Goal: Task Accomplishment & Management: Use online tool/utility

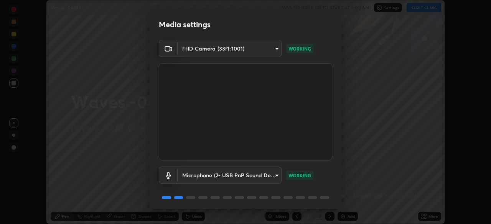
scroll to position [27, 0]
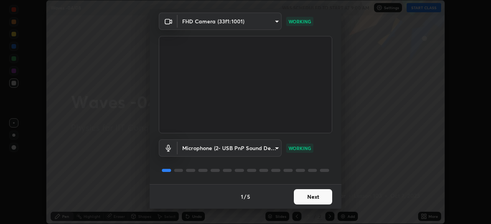
click at [309, 194] on button "Next" at bounding box center [313, 197] width 38 height 15
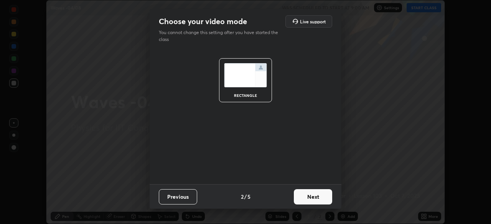
scroll to position [0, 0]
click at [313, 195] on button "Next" at bounding box center [313, 197] width 38 height 15
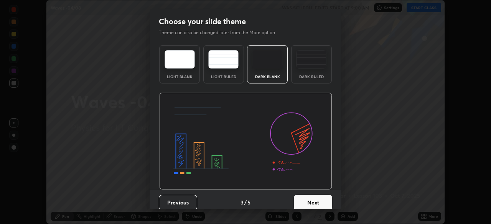
click at [317, 200] on button "Next" at bounding box center [313, 202] width 38 height 15
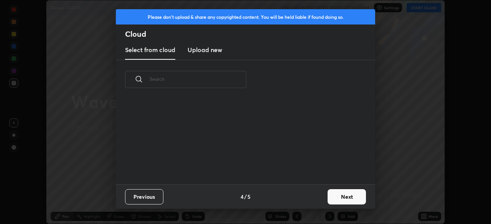
click at [334, 200] on button "Next" at bounding box center [347, 197] width 38 height 15
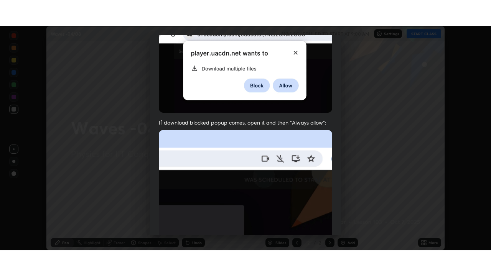
scroll to position [184, 0]
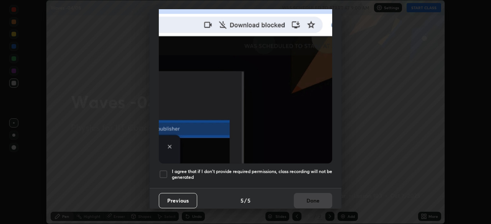
click at [165, 170] on div at bounding box center [163, 174] width 9 height 9
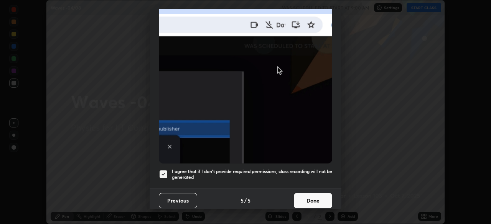
click at [309, 199] on button "Done" at bounding box center [313, 200] width 38 height 15
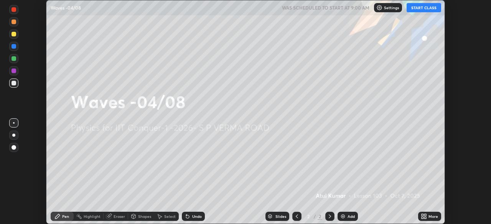
click at [425, 217] on icon at bounding box center [425, 218] width 2 height 2
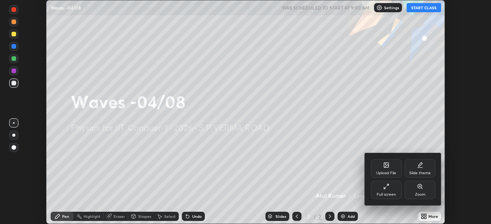
click at [390, 192] on div "Full screen" at bounding box center [386, 190] width 31 height 18
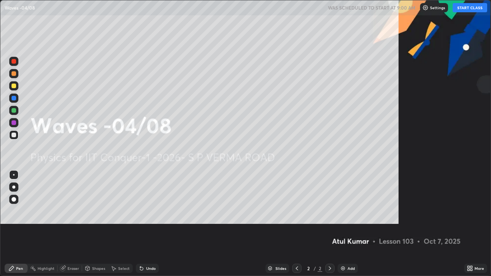
scroll to position [276, 491]
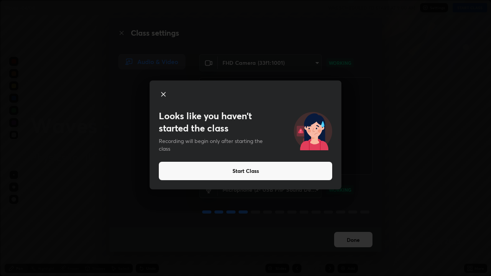
click at [178, 168] on button "Start Class" at bounding box center [245, 171] width 173 height 18
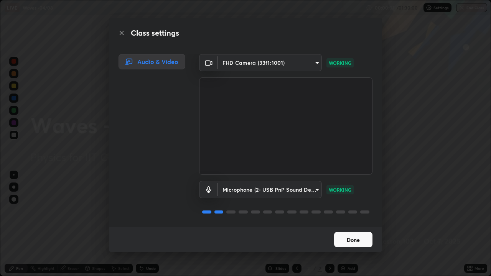
click at [344, 224] on button "Done" at bounding box center [353, 239] width 38 height 15
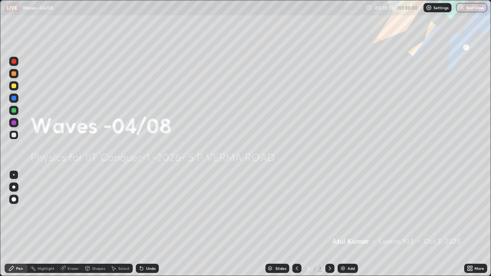
click at [349, 224] on div "Add" at bounding box center [351, 269] width 7 height 4
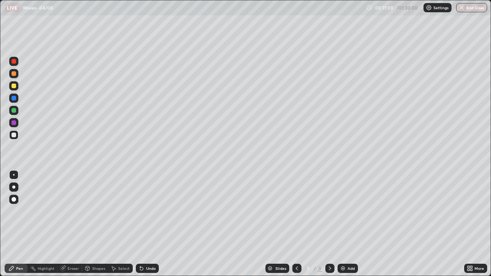
click at [96, 224] on div "Shapes" at bounding box center [98, 269] width 13 height 4
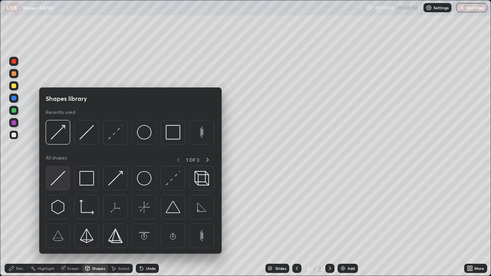
click at [62, 178] on img at bounding box center [58, 178] width 15 height 15
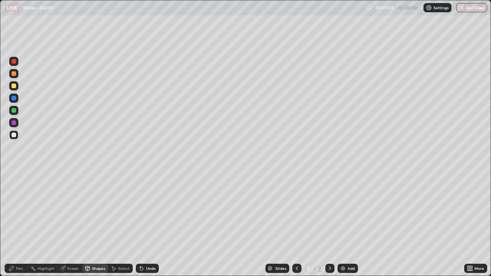
click at [16, 135] on div at bounding box center [14, 135] width 5 height 5
click at [98, 224] on div "Shapes" at bounding box center [95, 268] width 26 height 9
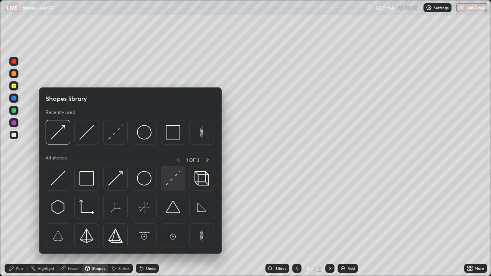
click at [172, 180] on img at bounding box center [173, 178] width 15 height 15
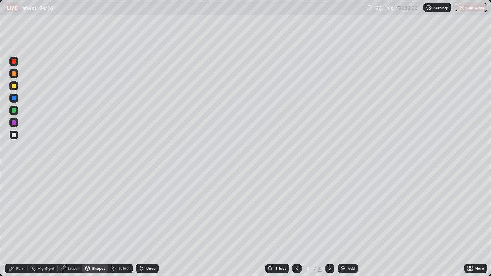
click at [92, 224] on div "Shapes" at bounding box center [95, 268] width 26 height 15
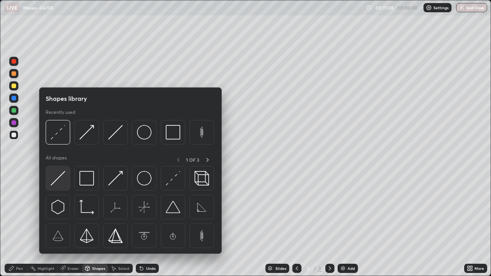
click at [58, 173] on img at bounding box center [58, 178] width 15 height 15
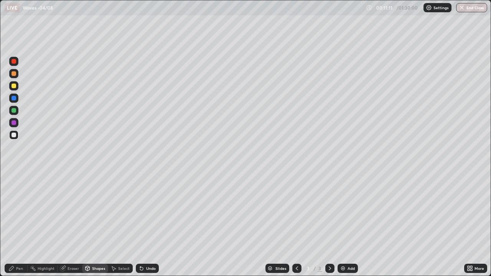
click at [151, 224] on div "Undo" at bounding box center [147, 268] width 23 height 9
click at [97, 224] on div "Shapes" at bounding box center [95, 268] width 26 height 9
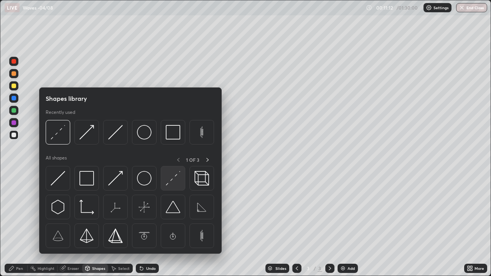
click at [175, 178] on img at bounding box center [173, 178] width 15 height 15
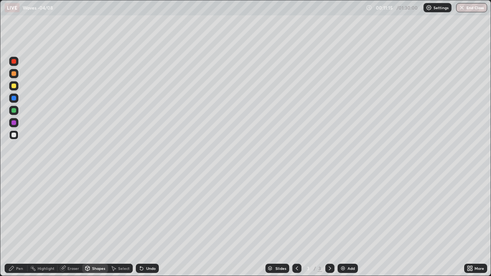
click at [100, 224] on div "Shapes" at bounding box center [95, 268] width 26 height 9
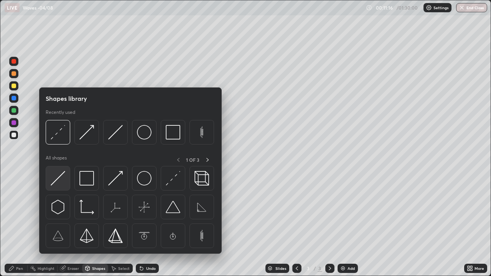
click at [64, 178] on img at bounding box center [58, 178] width 15 height 15
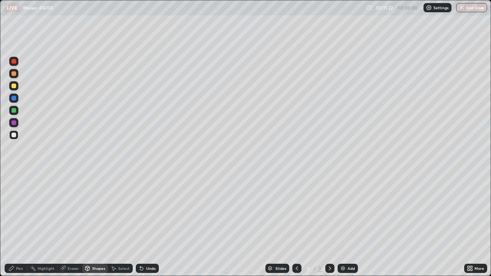
click at [120, 224] on div "Select" at bounding box center [120, 268] width 25 height 9
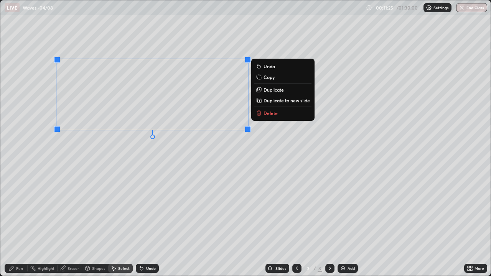
click at [269, 90] on p "Duplicate" at bounding box center [274, 90] width 20 height 6
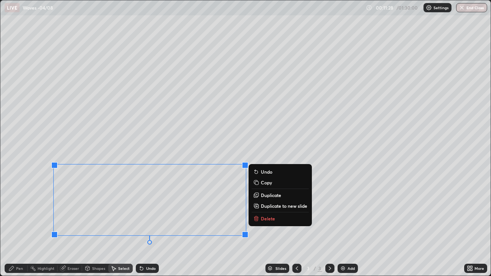
click at [22, 224] on div "Pen" at bounding box center [16, 268] width 23 height 9
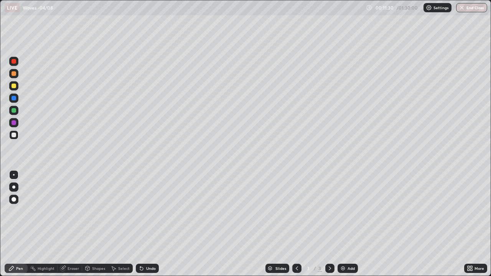
click at [15, 83] on div at bounding box center [13, 85] width 9 height 9
click at [19, 224] on div "Pen" at bounding box center [19, 269] width 7 height 4
click at [15, 224] on div "Pen" at bounding box center [16, 268] width 23 height 9
click at [12, 114] on div at bounding box center [13, 110] width 9 height 9
click at [122, 224] on div "Select" at bounding box center [124, 269] width 12 height 4
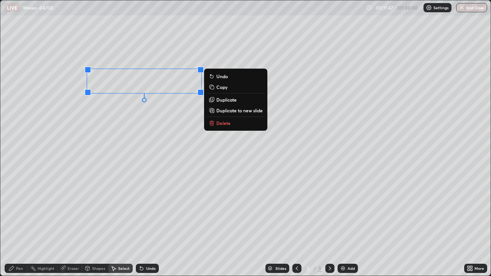
click at [223, 99] on p "Duplicate" at bounding box center [226, 100] width 20 height 6
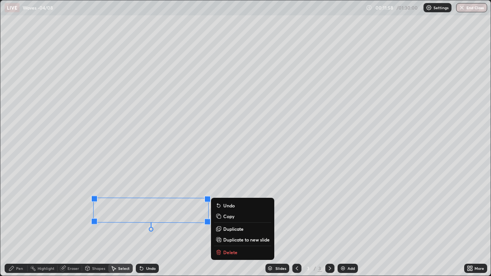
click at [51, 224] on div "180 ° Undo Copy Duplicate Duplicate to new slide Delete" at bounding box center [245, 137] width 490 height 275
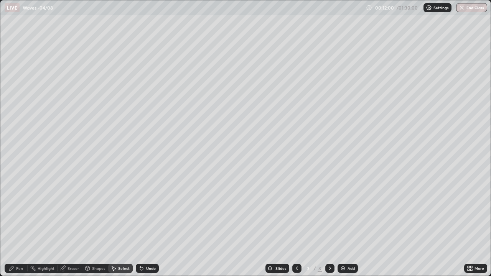
click at [91, 224] on div "Shapes" at bounding box center [95, 268] width 26 height 9
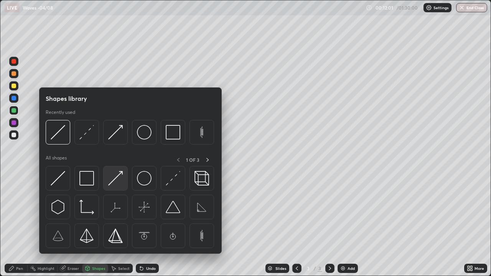
click at [110, 181] on img at bounding box center [115, 178] width 15 height 15
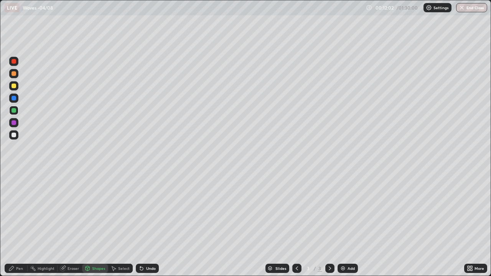
click at [14, 86] on div at bounding box center [14, 86] width 5 height 5
click at [15, 224] on div "Pen" at bounding box center [16, 268] width 23 height 15
click at [101, 224] on div "Shapes" at bounding box center [95, 268] width 26 height 9
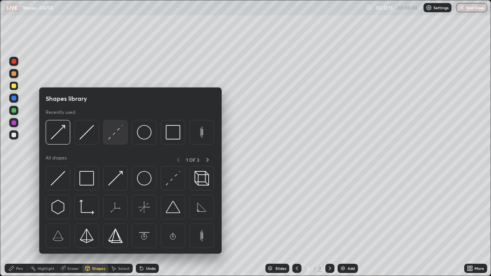
click at [117, 136] on img at bounding box center [115, 132] width 15 height 15
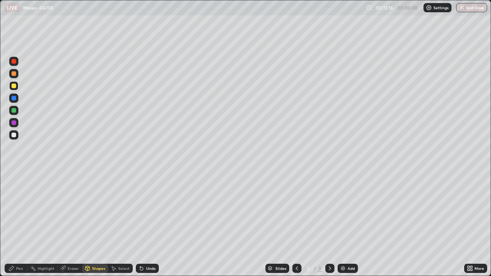
click at [14, 135] on div at bounding box center [14, 135] width 5 height 5
click at [122, 224] on div "Select" at bounding box center [120, 268] width 25 height 9
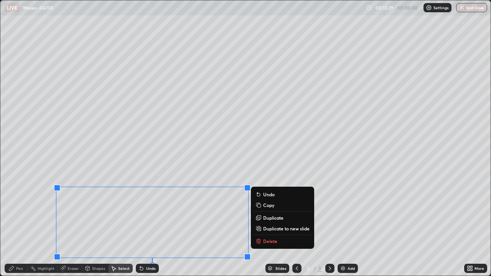
click at [20, 224] on div "Pen" at bounding box center [19, 269] width 7 height 4
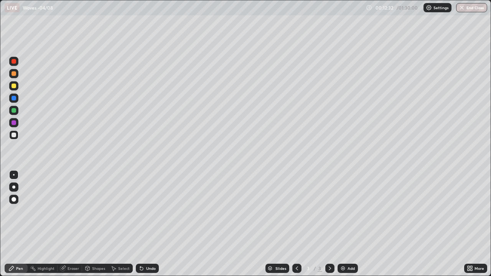
click at [149, 224] on div "Undo" at bounding box center [151, 269] width 10 height 4
click at [120, 224] on div "Select" at bounding box center [124, 269] width 12 height 4
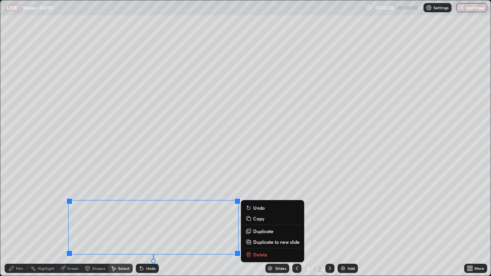
click at [122, 224] on div "Select" at bounding box center [120, 268] width 25 height 9
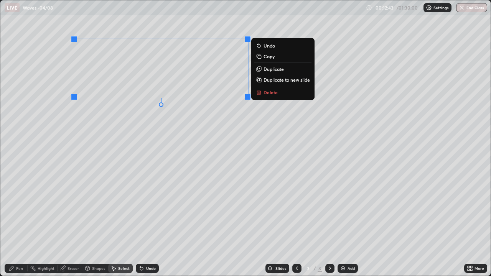
click at [92, 224] on div "Shapes" at bounding box center [98, 269] width 13 height 4
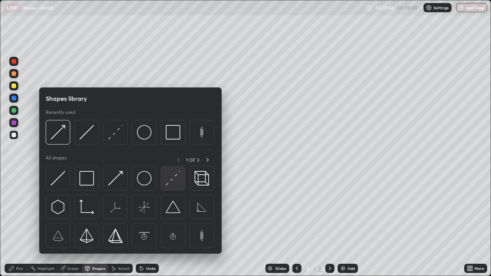
click at [172, 179] on img at bounding box center [173, 178] width 15 height 15
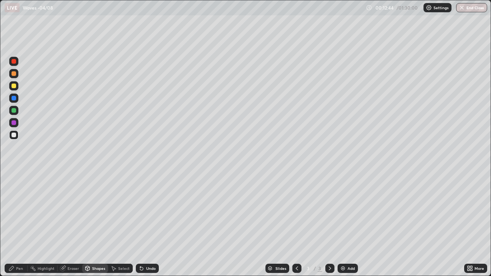
click at [17, 134] on div at bounding box center [13, 134] width 9 height 9
click at [23, 224] on div "Pen" at bounding box center [16, 268] width 23 height 9
click at [118, 224] on div "Select" at bounding box center [124, 269] width 12 height 4
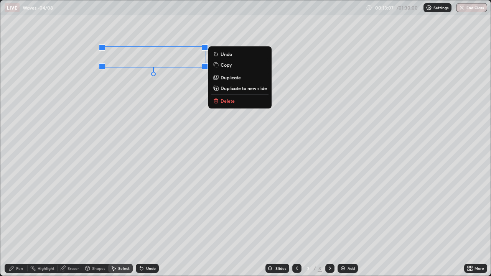
click at [226, 77] on p "Duplicate" at bounding box center [231, 77] width 20 height 6
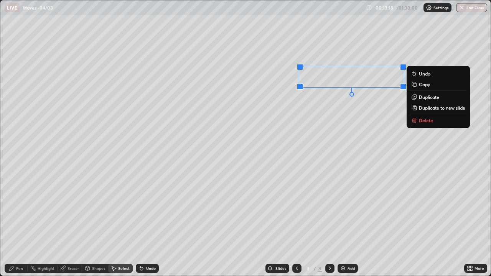
click at [162, 178] on div "0 ° Undo Copy Duplicate Duplicate to new slide Delete" at bounding box center [245, 137] width 490 height 275
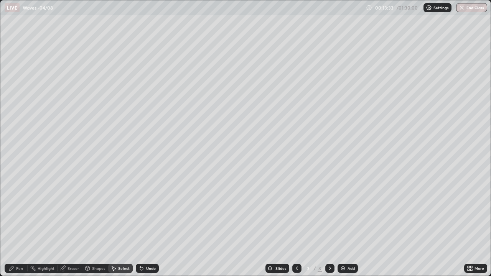
click at [121, 224] on div "Select" at bounding box center [124, 269] width 12 height 4
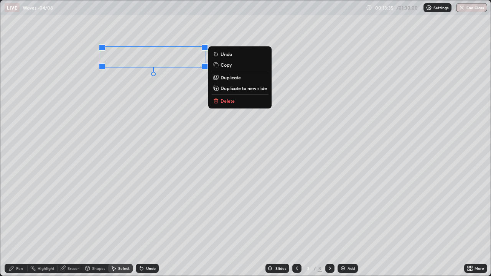
click at [230, 78] on p "Duplicate" at bounding box center [231, 77] width 20 height 6
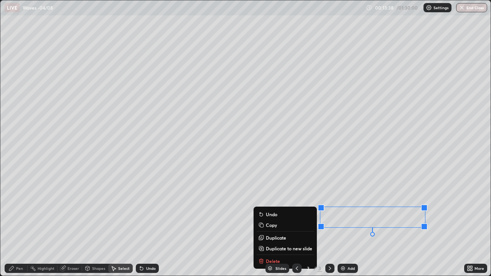
click at [68, 163] on div "0 ° Undo Copy Duplicate Duplicate to new slide Delete" at bounding box center [245, 137] width 490 height 275
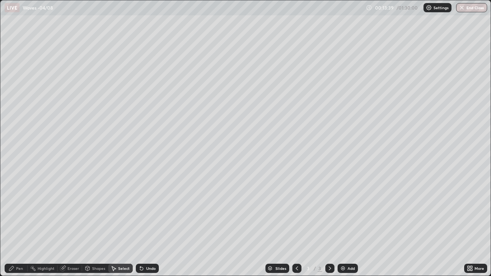
click at [16, 224] on div "Pen" at bounding box center [19, 269] width 7 height 4
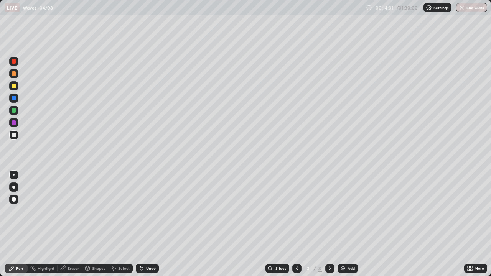
click at [94, 224] on div "Shapes" at bounding box center [98, 269] width 13 height 4
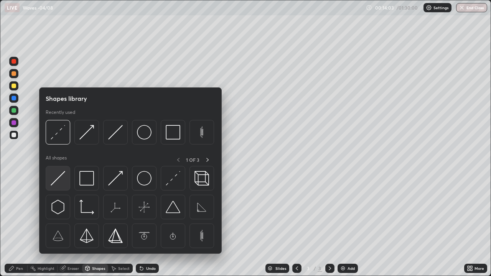
click at [65, 177] on img at bounding box center [58, 178] width 15 height 15
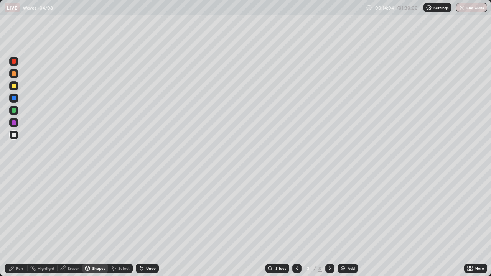
click at [120, 224] on div "Select" at bounding box center [124, 269] width 12 height 4
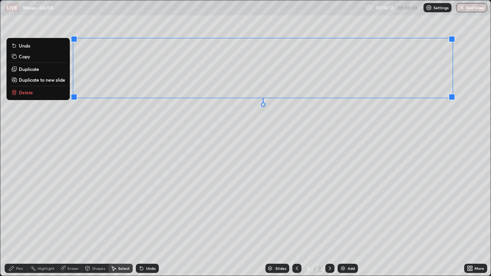
click at [49, 72] on button "Duplicate" at bounding box center [38, 68] width 57 height 9
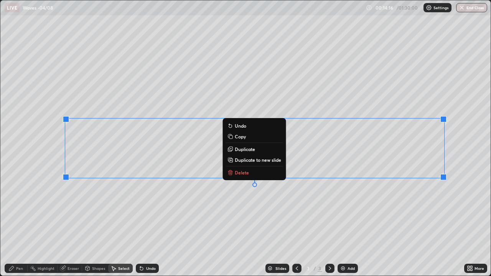
click at [144, 196] on div "0 ° Undo Copy Duplicate Duplicate to new slide Delete" at bounding box center [245, 137] width 490 height 275
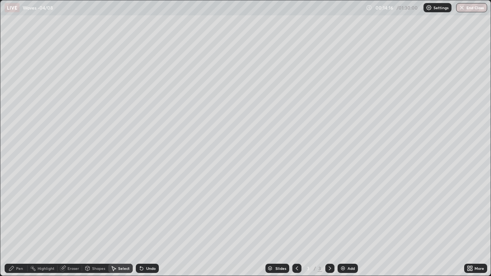
click at [122, 224] on div "Select" at bounding box center [124, 269] width 12 height 4
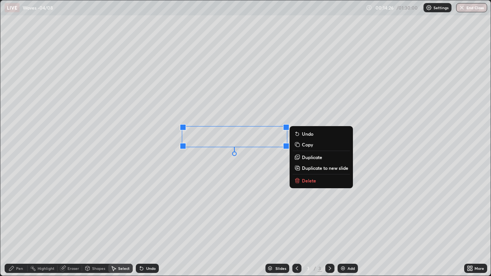
click at [116, 224] on div "Select" at bounding box center [120, 268] width 25 height 9
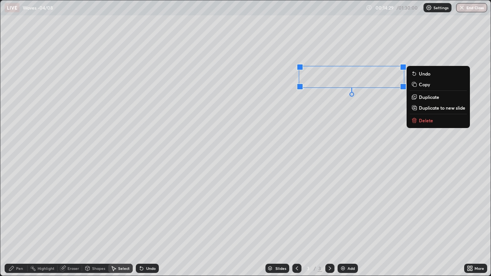
click at [421, 97] on p "Duplicate" at bounding box center [429, 97] width 20 height 6
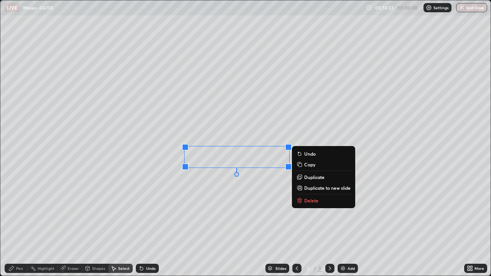
click at [135, 191] on div "0 ° Undo Copy Duplicate Duplicate to new slide Delete" at bounding box center [245, 137] width 490 height 275
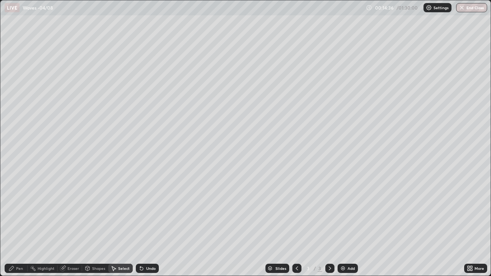
click at [115, 224] on icon at bounding box center [113, 268] width 6 height 6
click at [94, 224] on div "Shapes" at bounding box center [98, 269] width 13 height 4
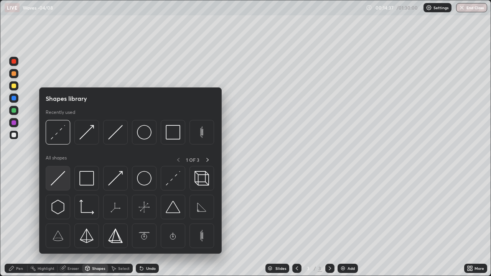
click at [63, 178] on img at bounding box center [58, 178] width 15 height 15
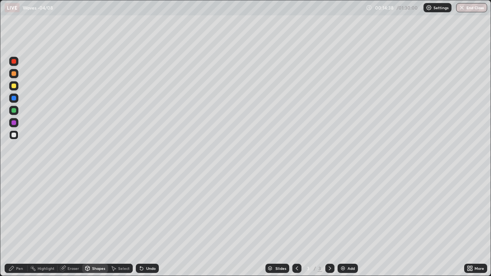
click at [14, 123] on div at bounding box center [14, 122] width 5 height 5
click at [12, 224] on icon at bounding box center [11, 268] width 5 height 5
click at [349, 224] on div "Add" at bounding box center [351, 269] width 7 height 4
click at [97, 224] on div "Shapes" at bounding box center [98, 269] width 13 height 4
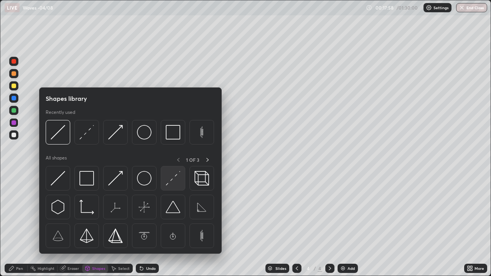
click at [175, 176] on img at bounding box center [173, 178] width 15 height 15
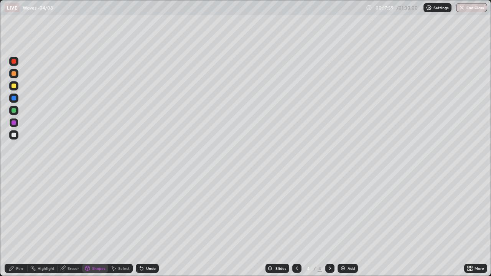
click at [14, 135] on div at bounding box center [14, 135] width 5 height 5
click at [99, 224] on div "Shapes" at bounding box center [95, 268] width 26 height 9
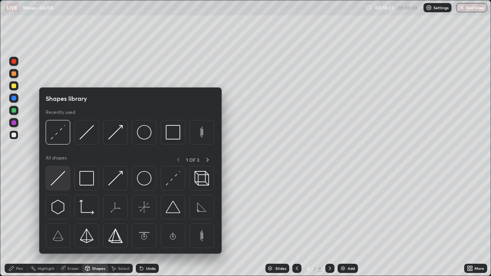
click at [66, 181] on div at bounding box center [58, 178] width 25 height 25
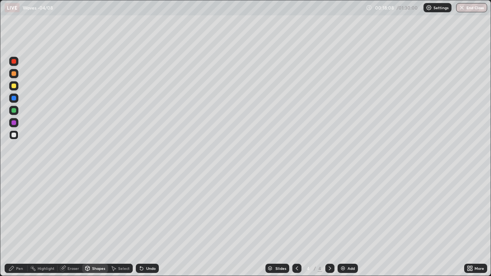
click at [149, 224] on div "Undo" at bounding box center [151, 269] width 10 height 4
click at [152, 224] on div "Undo" at bounding box center [147, 268] width 23 height 9
click at [153, 224] on div "Undo" at bounding box center [147, 268] width 23 height 9
click at [152, 224] on div "Undo" at bounding box center [151, 269] width 10 height 4
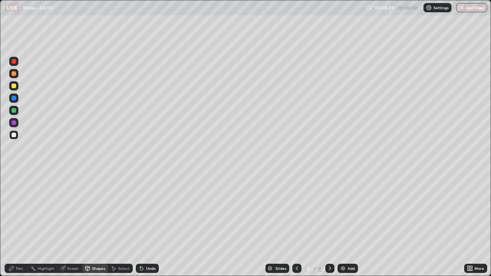
click at [153, 224] on div "Undo" at bounding box center [147, 268] width 23 height 9
click at [151, 224] on div "Undo" at bounding box center [147, 268] width 23 height 9
click at [99, 224] on div "Shapes" at bounding box center [95, 268] width 26 height 9
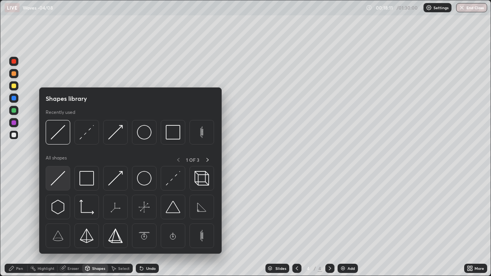
click at [65, 180] on img at bounding box center [58, 178] width 15 height 15
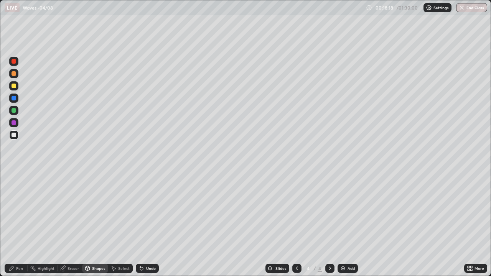
click at [94, 224] on div "Shapes" at bounding box center [95, 268] width 26 height 9
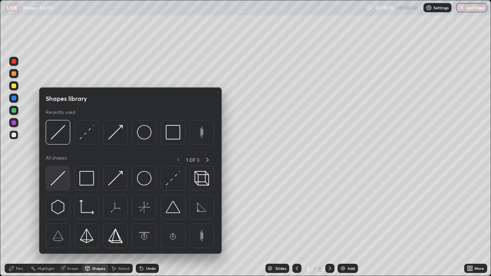
click at [63, 180] on img at bounding box center [58, 178] width 15 height 15
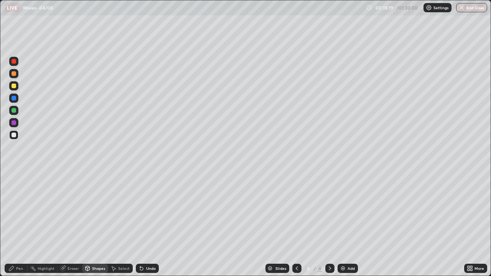
click at [17, 87] on div at bounding box center [13, 85] width 9 height 9
click at [97, 224] on div "Shapes" at bounding box center [98, 269] width 13 height 4
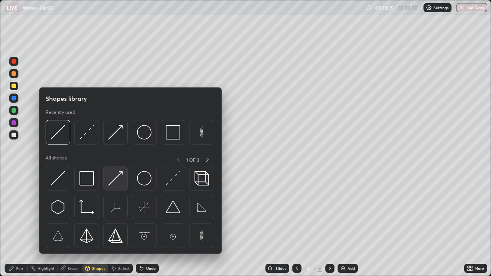
click at [118, 176] on img at bounding box center [115, 178] width 15 height 15
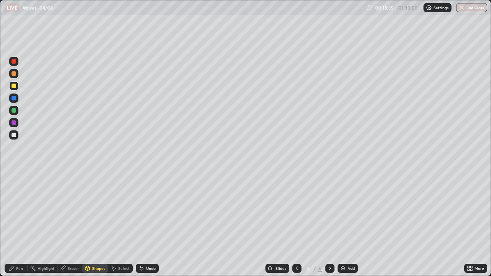
click at [17, 110] on div at bounding box center [13, 110] width 9 height 9
click at [22, 224] on div "Pen" at bounding box center [16, 268] width 23 height 9
click at [100, 224] on div "Shapes" at bounding box center [95, 268] width 26 height 9
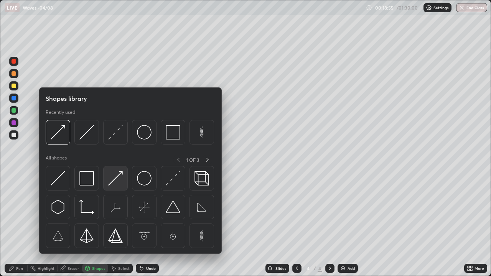
click at [120, 181] on img at bounding box center [115, 178] width 15 height 15
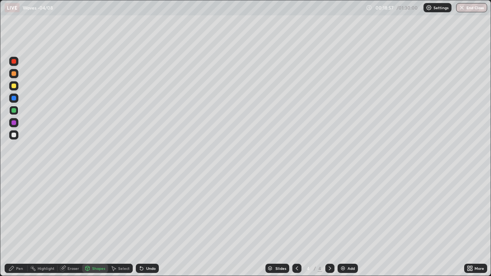
click at [21, 224] on div "Pen" at bounding box center [16, 268] width 23 height 9
click at [152, 224] on div "Undo" at bounding box center [151, 269] width 10 height 4
click at [147, 224] on div "Undo" at bounding box center [151, 269] width 10 height 4
click at [95, 224] on div "Shapes" at bounding box center [95, 268] width 26 height 9
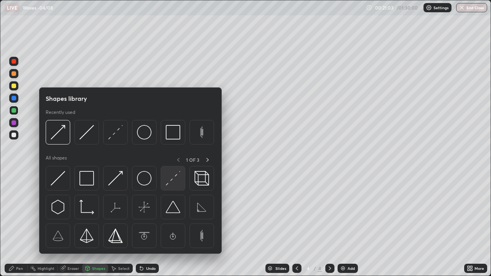
click at [176, 179] on img at bounding box center [173, 178] width 15 height 15
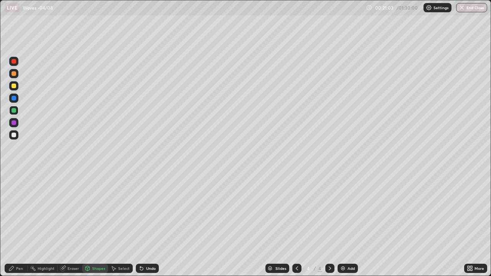
click at [16, 135] on div at bounding box center [13, 134] width 9 height 9
click at [92, 224] on div "Shapes" at bounding box center [98, 269] width 13 height 4
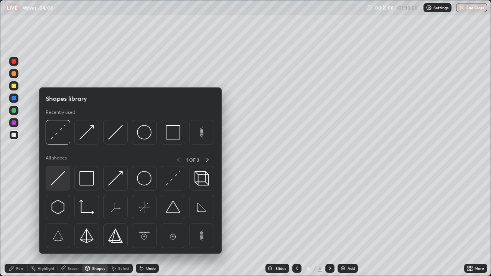
click at [61, 177] on img at bounding box center [58, 178] width 15 height 15
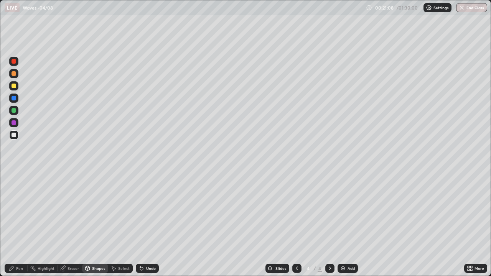
click at [15, 134] on div at bounding box center [14, 135] width 5 height 5
click at [10, 224] on icon at bounding box center [11, 268] width 6 height 6
click at [96, 224] on div "Shapes" at bounding box center [98, 269] width 13 height 4
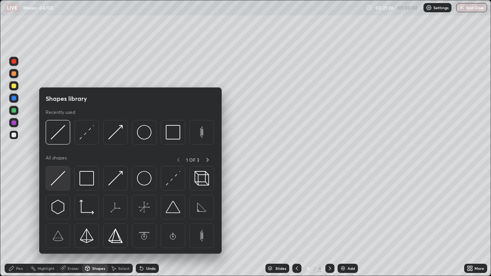
click at [61, 179] on img at bounding box center [58, 178] width 15 height 15
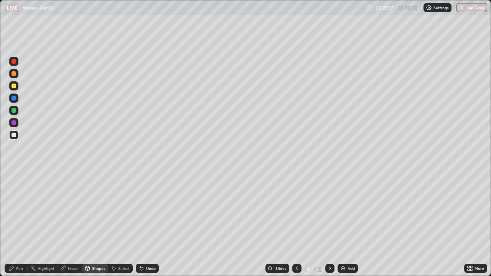
click at [13, 136] on div at bounding box center [14, 135] width 5 height 5
click at [91, 224] on div "Shapes" at bounding box center [95, 268] width 26 height 9
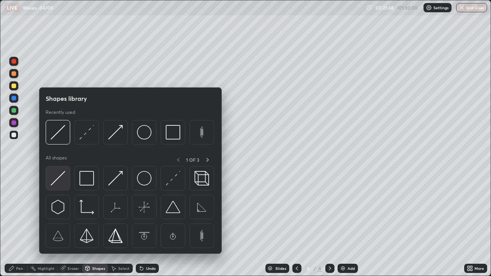
click at [60, 179] on img at bounding box center [58, 178] width 15 height 15
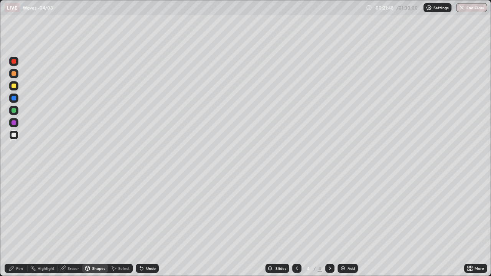
click at [13, 137] on div at bounding box center [14, 135] width 5 height 5
click at [96, 224] on div "Shapes" at bounding box center [95, 268] width 26 height 9
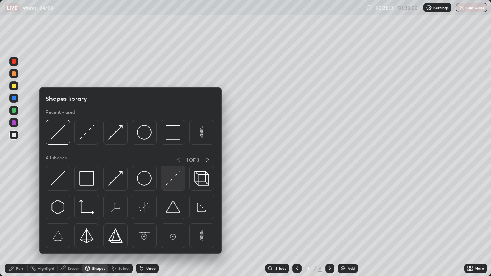
click at [170, 176] on img at bounding box center [173, 178] width 15 height 15
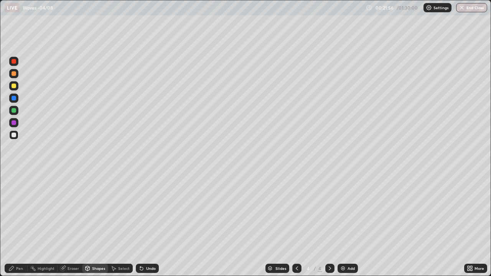
click at [14, 85] on div at bounding box center [14, 86] width 5 height 5
click at [93, 224] on div "Shapes" at bounding box center [95, 268] width 26 height 9
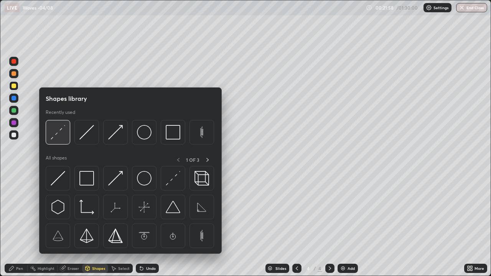
click at [63, 137] on img at bounding box center [58, 132] width 15 height 15
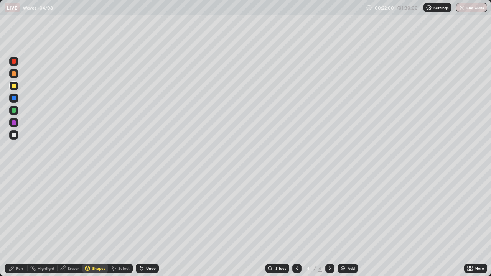
click at [98, 224] on div "Shapes" at bounding box center [98, 269] width 13 height 4
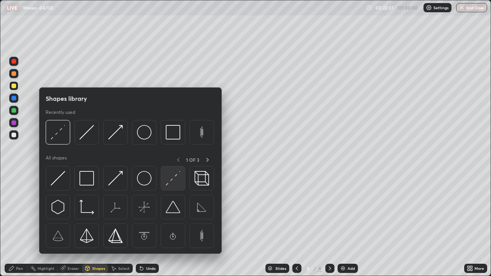
click at [178, 176] on img at bounding box center [173, 178] width 15 height 15
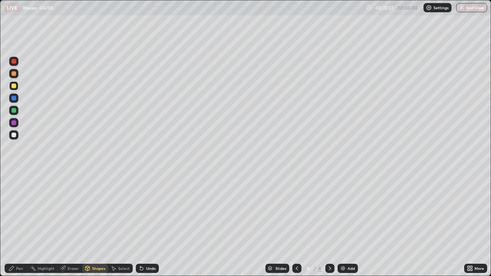
click at [14, 135] on div at bounding box center [14, 135] width 5 height 5
click at [13, 86] on div at bounding box center [14, 86] width 5 height 5
click at [99, 224] on div "Shapes" at bounding box center [98, 269] width 13 height 4
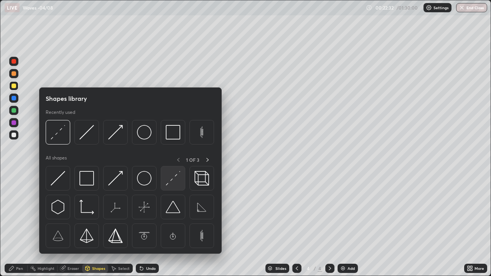
click at [171, 181] on img at bounding box center [173, 178] width 15 height 15
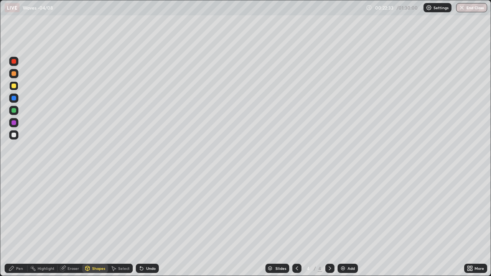
click at [15, 136] on div at bounding box center [14, 135] width 5 height 5
click at [13, 224] on icon at bounding box center [11, 268] width 6 height 6
click at [16, 112] on div at bounding box center [13, 110] width 9 height 9
click at [300, 224] on div at bounding box center [296, 268] width 9 height 9
click at [330, 224] on icon at bounding box center [330, 268] width 6 height 6
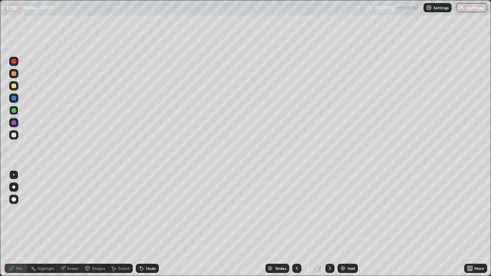
click at [89, 224] on icon at bounding box center [87, 268] width 6 height 6
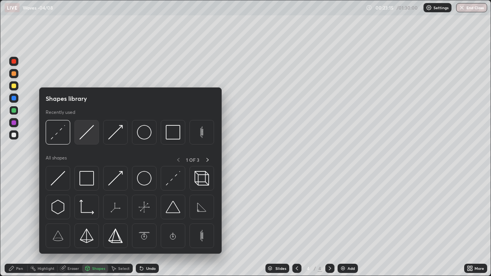
click at [87, 135] on img at bounding box center [86, 132] width 15 height 15
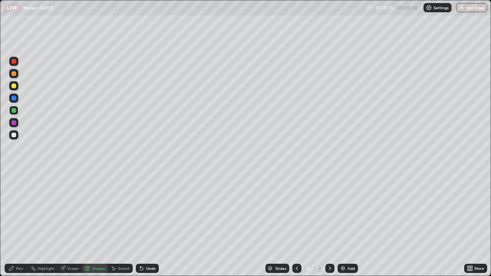
click at [15, 123] on div at bounding box center [14, 122] width 5 height 5
click at [97, 224] on div "Shapes" at bounding box center [98, 269] width 13 height 4
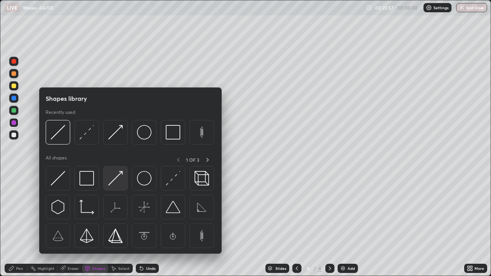
click at [118, 176] on img at bounding box center [115, 178] width 15 height 15
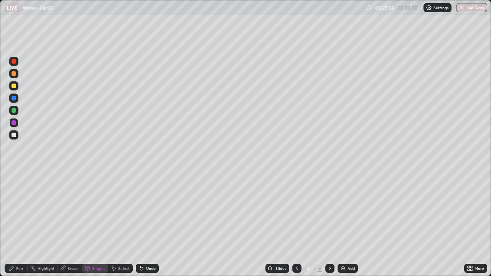
click at [15, 110] on div at bounding box center [14, 110] width 5 height 5
click at [17, 224] on div "Pen" at bounding box center [16, 268] width 23 height 9
click at [346, 224] on div "Add" at bounding box center [348, 268] width 20 height 9
click at [96, 224] on div "Shapes" at bounding box center [98, 269] width 13 height 4
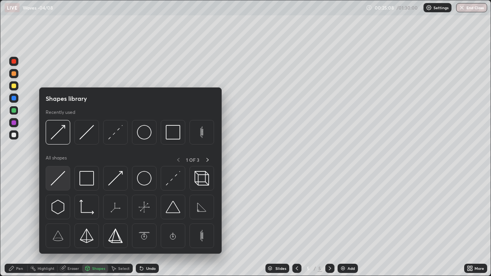
click at [66, 179] on div at bounding box center [58, 178] width 25 height 25
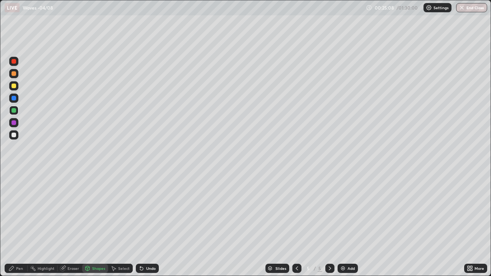
click at [16, 134] on div at bounding box center [14, 135] width 5 height 5
click at [93, 224] on div "Shapes" at bounding box center [95, 268] width 26 height 9
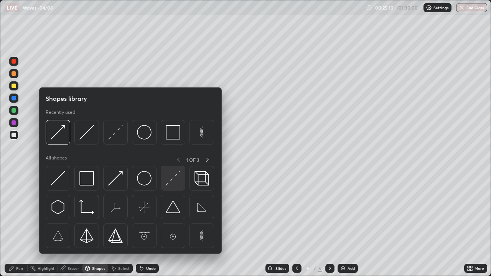
click at [168, 183] on img at bounding box center [173, 178] width 15 height 15
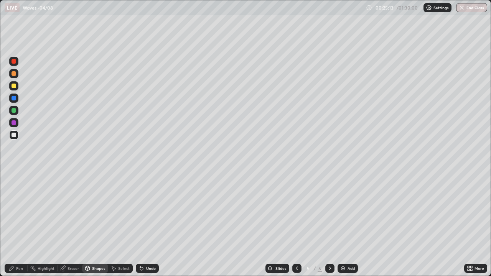
click at [95, 224] on div "Shapes" at bounding box center [95, 268] width 26 height 9
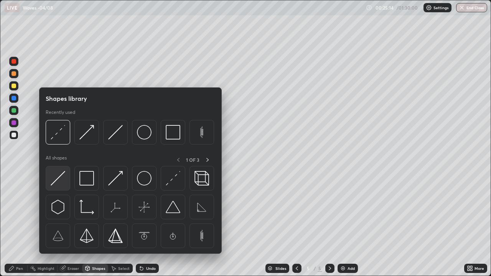
click at [62, 179] on img at bounding box center [58, 178] width 15 height 15
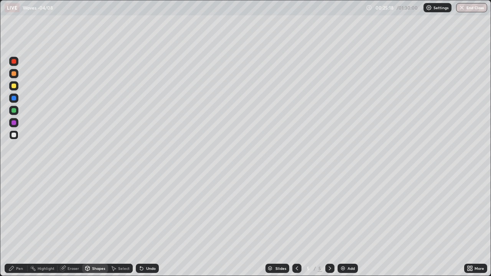
click at [96, 224] on div "Shapes" at bounding box center [95, 268] width 26 height 9
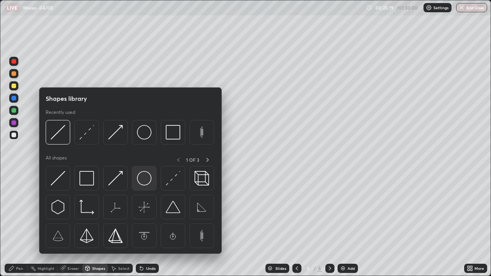
click at [146, 179] on img at bounding box center [144, 178] width 15 height 15
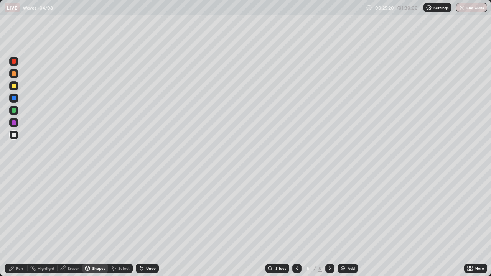
click at [18, 110] on div at bounding box center [13, 110] width 9 height 9
click at [20, 224] on div "Pen" at bounding box center [16, 268] width 23 height 9
click at [13, 110] on div at bounding box center [14, 110] width 5 height 5
click at [15, 224] on div "Pen" at bounding box center [16, 268] width 23 height 9
click at [18, 224] on div "Pen" at bounding box center [19, 269] width 7 height 4
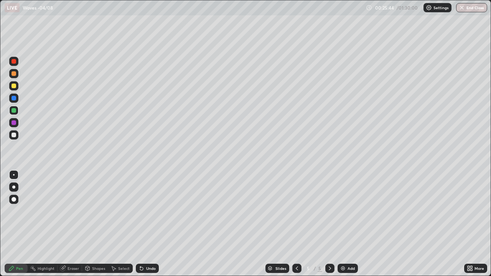
click at [15, 86] on div at bounding box center [14, 86] width 5 height 5
click at [122, 224] on div "Select" at bounding box center [124, 269] width 12 height 4
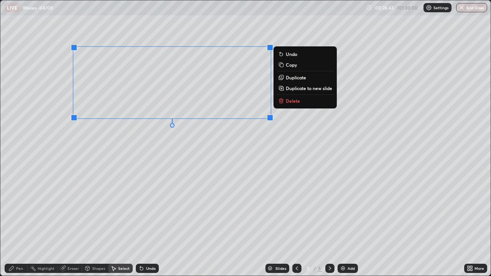
click at [292, 77] on p "Duplicate" at bounding box center [296, 77] width 20 height 6
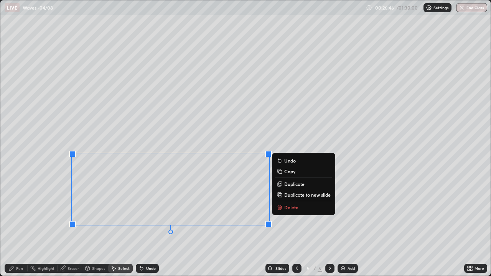
click at [122, 224] on div "Select" at bounding box center [124, 269] width 12 height 4
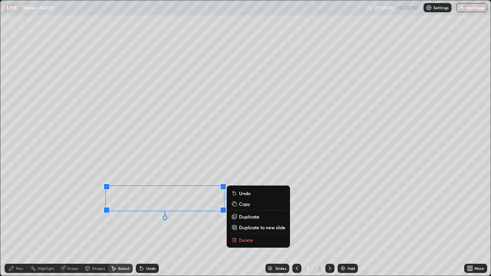
click at [21, 224] on div "Pen" at bounding box center [16, 268] width 23 height 9
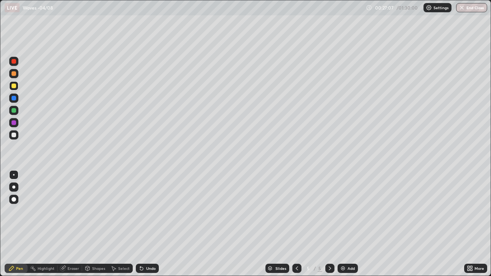
click at [119, 224] on div "Select" at bounding box center [124, 269] width 12 height 4
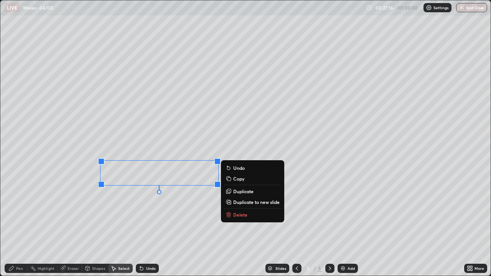
click at [70, 224] on div "Eraser" at bounding box center [70, 268] width 25 height 9
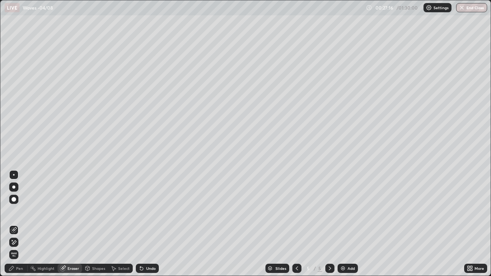
click at [16, 176] on div at bounding box center [13, 174] width 9 height 9
click at [94, 224] on div "Shapes" at bounding box center [98, 269] width 13 height 4
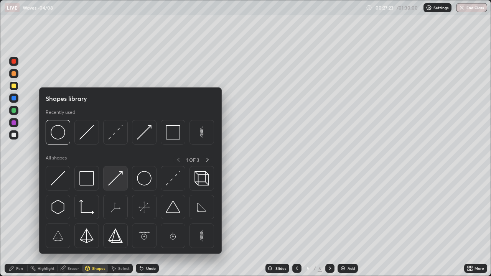
click at [116, 177] on img at bounding box center [115, 178] width 15 height 15
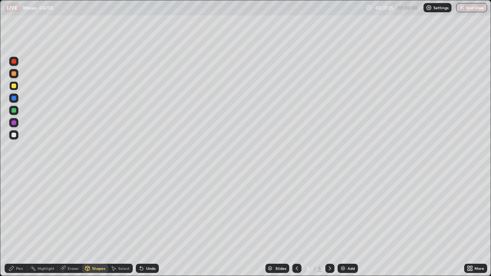
click at [18, 224] on div "Pen" at bounding box center [16, 268] width 23 height 9
click at [296, 224] on icon at bounding box center [297, 268] width 6 height 6
click at [329, 224] on icon at bounding box center [330, 268] width 6 height 6
click at [119, 224] on div "Select" at bounding box center [124, 269] width 12 height 4
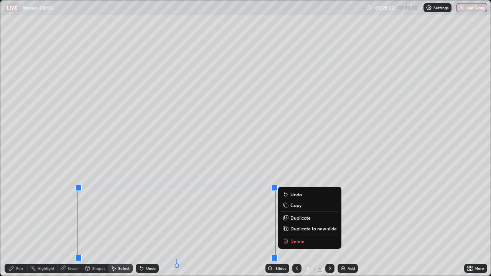
click at [13, 224] on icon at bounding box center [11, 268] width 6 height 6
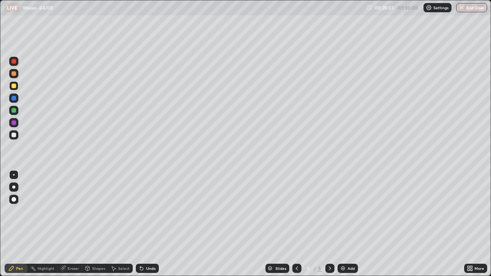
click at [117, 224] on div "Select" at bounding box center [120, 268] width 25 height 9
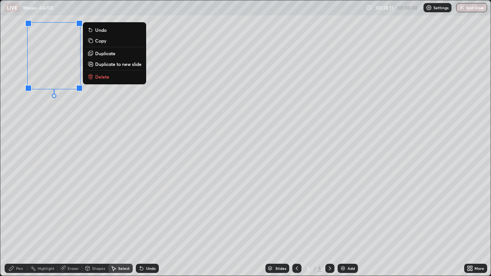
click at [18, 224] on div "Pen" at bounding box center [16, 268] width 23 height 9
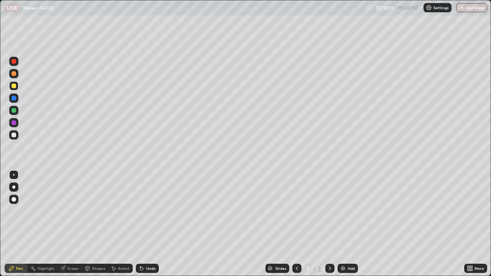
click at [94, 224] on div "Shapes" at bounding box center [95, 268] width 26 height 9
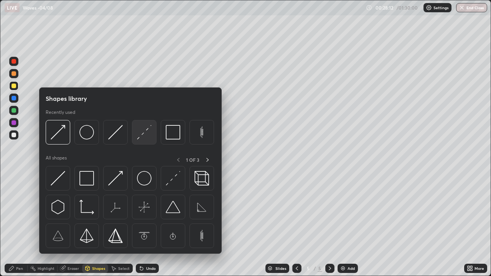
click at [143, 135] on img at bounding box center [144, 132] width 15 height 15
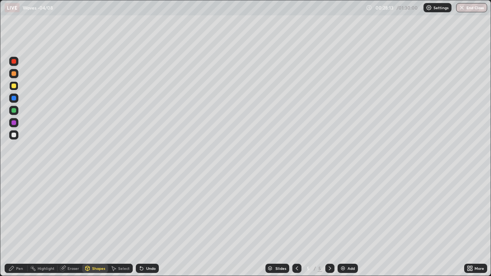
click at [12, 136] on div at bounding box center [14, 135] width 5 height 5
click at [20, 224] on div "Pen" at bounding box center [19, 269] width 7 height 4
click at [15, 106] on div at bounding box center [13, 110] width 9 height 9
click at [14, 86] on div at bounding box center [14, 86] width 5 height 5
click at [122, 224] on div "Select" at bounding box center [124, 269] width 12 height 4
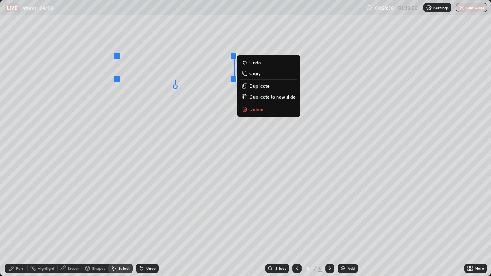
click at [225, 167] on div "0 ° Undo Copy Duplicate Duplicate to new slide Delete" at bounding box center [245, 137] width 490 height 275
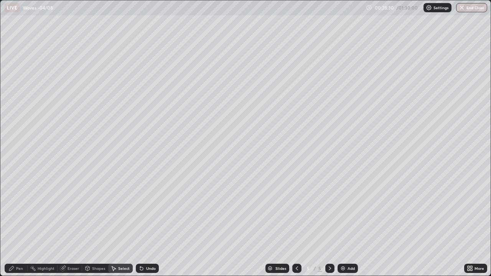
click at [125, 224] on div "Select" at bounding box center [124, 269] width 12 height 4
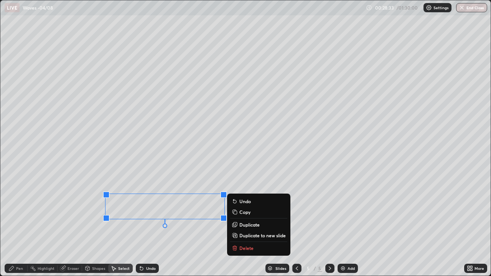
click at [241, 221] on button "Duplicate" at bounding box center [258, 224] width 57 height 9
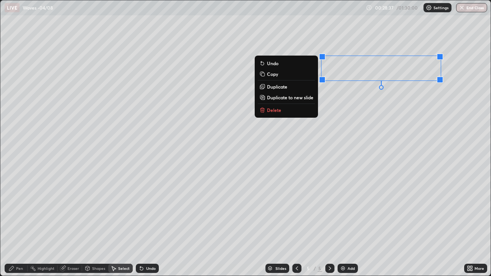
click at [97, 224] on div "Shapes" at bounding box center [98, 269] width 13 height 4
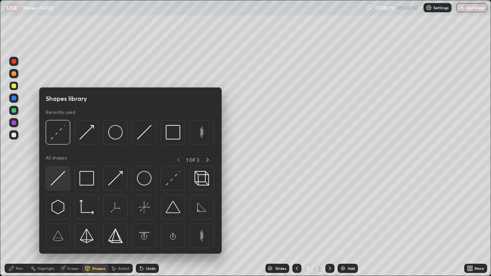
click at [61, 176] on img at bounding box center [58, 178] width 15 height 15
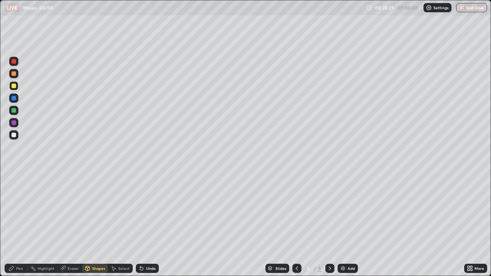
click at [15, 137] on div at bounding box center [14, 135] width 5 height 5
click at [100, 224] on div "Shapes" at bounding box center [98, 269] width 13 height 4
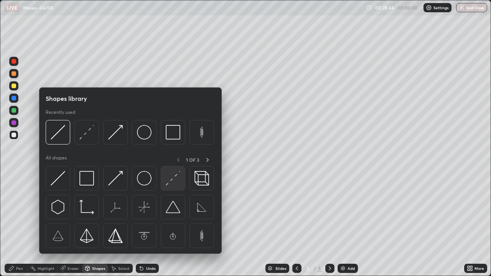
click at [173, 181] on img at bounding box center [173, 178] width 15 height 15
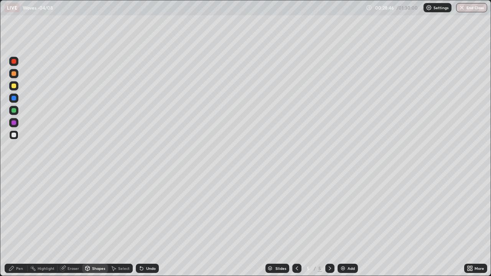
click at [149, 224] on div "Undo" at bounding box center [151, 269] width 10 height 4
click at [98, 224] on div "Shapes" at bounding box center [95, 268] width 26 height 9
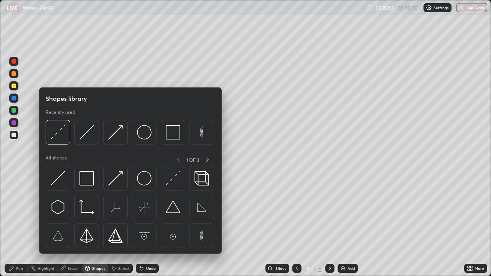
click at [122, 224] on div "Select" at bounding box center [120, 268] width 25 height 9
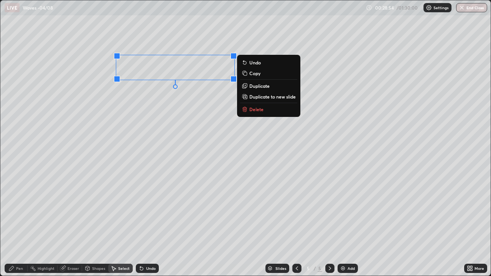
click at [255, 87] on p "Duplicate" at bounding box center [259, 86] width 20 height 6
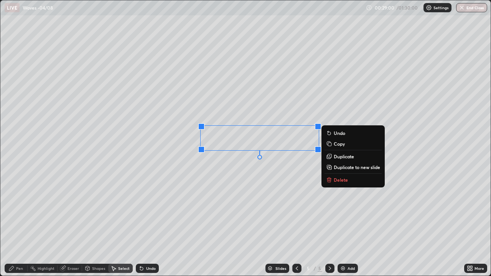
click at [17, 224] on div "Pen" at bounding box center [16, 268] width 23 height 9
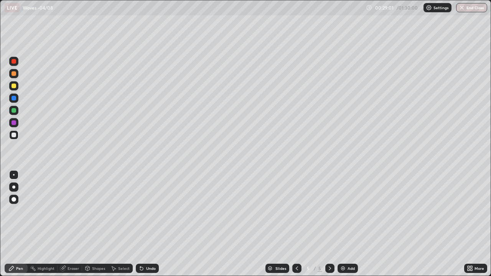
click at [71, 224] on div "Eraser" at bounding box center [70, 268] width 25 height 9
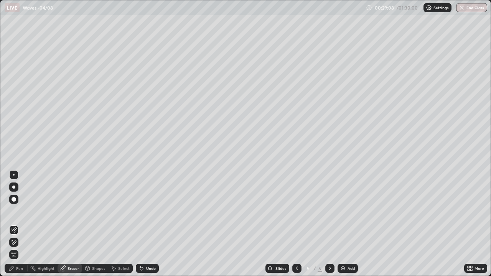
click at [144, 224] on div "Undo" at bounding box center [147, 268] width 23 height 9
click at [146, 224] on div "Undo" at bounding box center [151, 269] width 10 height 4
click at [147, 224] on div "Undo" at bounding box center [147, 268] width 23 height 9
click at [148, 224] on div "Undo" at bounding box center [147, 268] width 23 height 9
click at [151, 224] on div "Undo" at bounding box center [147, 268] width 23 height 9
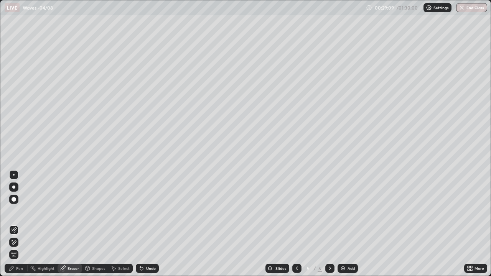
click at [151, 224] on div "Undo" at bounding box center [147, 268] width 23 height 9
click at [119, 224] on div "Select" at bounding box center [120, 268] width 25 height 9
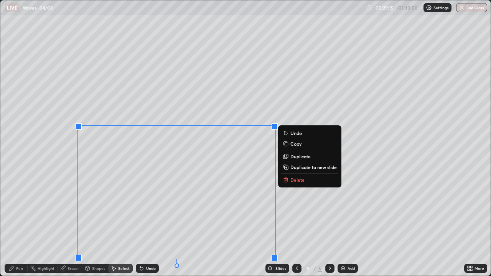
click at [306, 224] on div "0 ° Undo Copy Duplicate Duplicate to new slide Delete" at bounding box center [245, 137] width 490 height 275
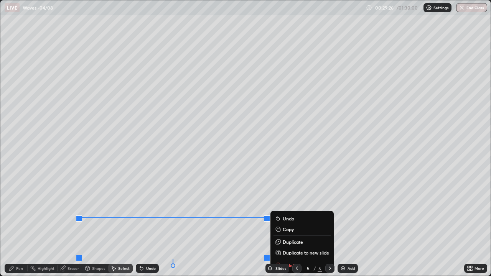
click at [116, 224] on div "Select" at bounding box center [120, 268] width 25 height 9
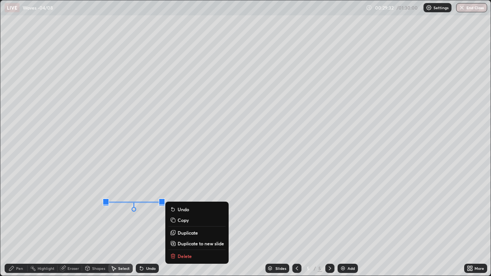
click at [185, 224] on p "Delete" at bounding box center [185, 256] width 14 height 6
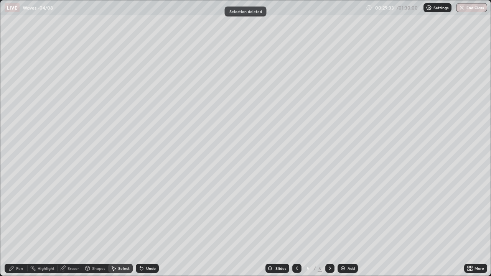
click at [118, 224] on div "Select" at bounding box center [124, 269] width 12 height 4
click at [91, 224] on div "Shapes" at bounding box center [95, 268] width 26 height 9
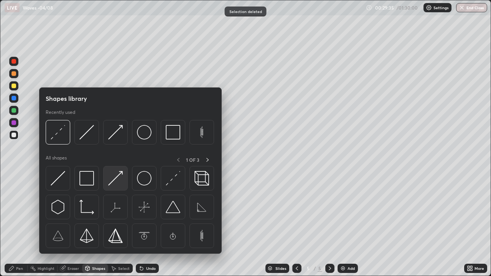
click at [118, 178] on img at bounding box center [115, 178] width 15 height 15
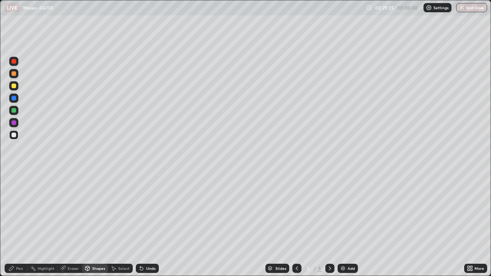
click at [15, 87] on div at bounding box center [14, 86] width 5 height 5
click at [120, 224] on div "Select" at bounding box center [124, 269] width 12 height 4
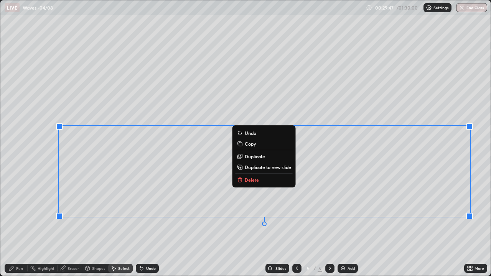
click at [123, 224] on div "Select" at bounding box center [120, 268] width 25 height 9
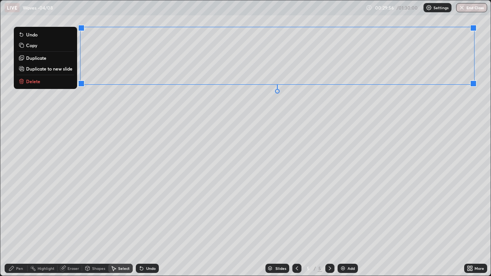
click at [127, 224] on div "Select" at bounding box center [120, 268] width 25 height 9
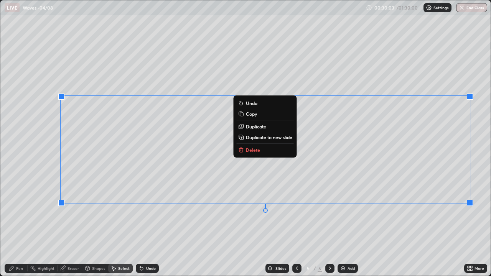
click at [18, 224] on div "Pen" at bounding box center [19, 269] width 7 height 4
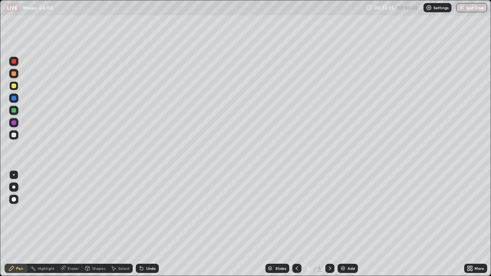
click at [120, 224] on div "Select" at bounding box center [124, 269] width 12 height 4
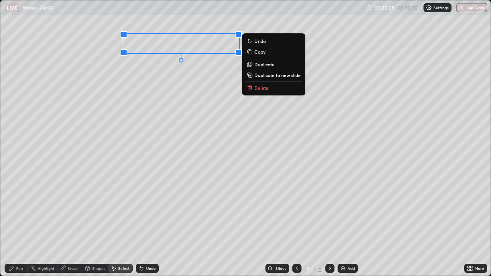
click at [257, 66] on p "Duplicate" at bounding box center [264, 64] width 20 height 6
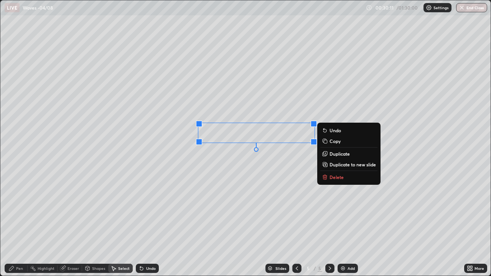
click at [71, 224] on div "Eraser" at bounding box center [70, 268] width 25 height 9
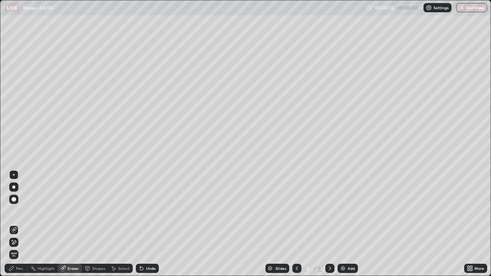
click at [14, 175] on div at bounding box center [14, 175] width 2 height 2
click at [118, 224] on div "Select" at bounding box center [120, 268] width 25 height 9
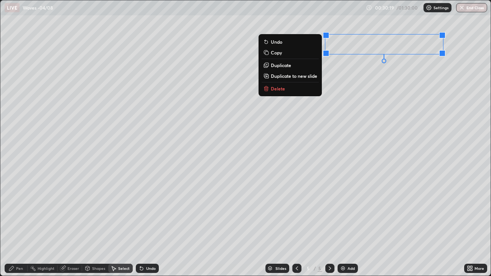
click at [294, 66] on button "Duplicate" at bounding box center [290, 65] width 57 height 9
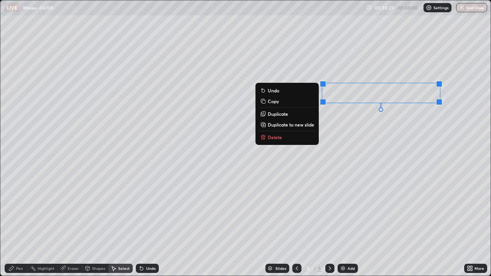
click at [70, 224] on div "Eraser" at bounding box center [74, 269] width 12 height 4
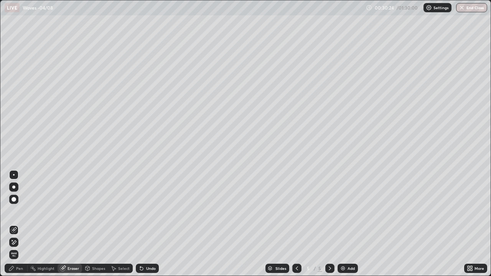
click at [14, 175] on div at bounding box center [14, 175] width 2 height 2
click at [123, 224] on div "Select" at bounding box center [124, 269] width 12 height 4
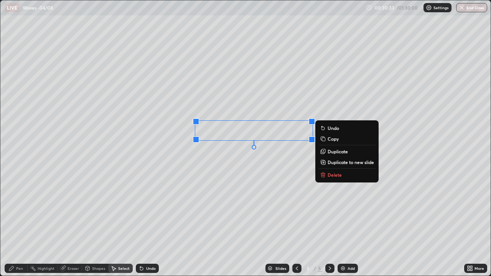
click at [128, 180] on div "0 ° Undo Copy Duplicate Duplicate to new slide Delete" at bounding box center [245, 137] width 490 height 275
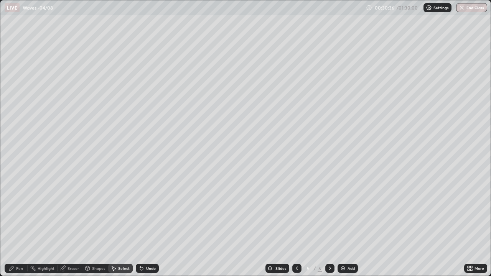
click at [15, 224] on div "Pen" at bounding box center [16, 268] width 23 height 9
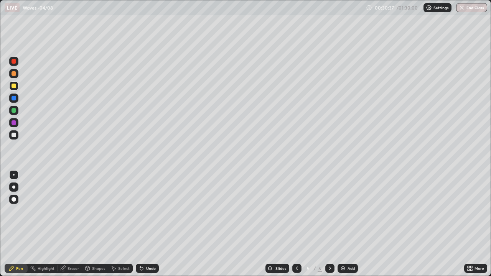
click at [91, 224] on div "Shapes" at bounding box center [95, 268] width 26 height 9
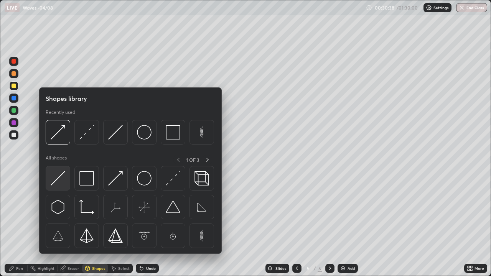
click at [59, 180] on img at bounding box center [58, 178] width 15 height 15
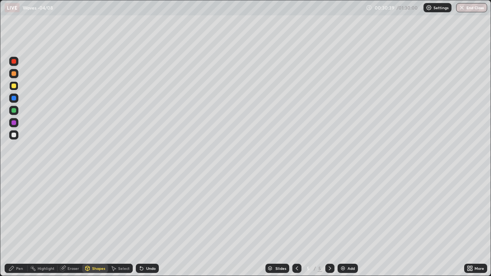
click at [14, 73] on div at bounding box center [14, 73] width 5 height 5
click at [14, 124] on div at bounding box center [14, 122] width 5 height 5
click at [146, 224] on div "Undo" at bounding box center [147, 268] width 23 height 9
click at [13, 224] on icon at bounding box center [11, 268] width 6 height 6
click at [99, 224] on div "Shapes" at bounding box center [98, 269] width 13 height 4
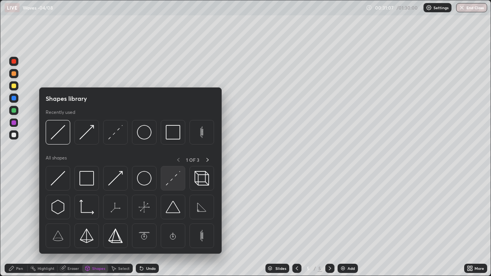
click at [175, 183] on img at bounding box center [173, 178] width 15 height 15
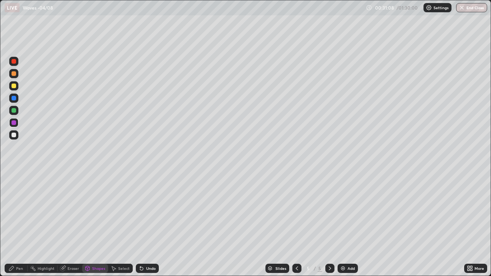
click at [14, 134] on div at bounding box center [14, 135] width 5 height 5
click at [124, 224] on div "Select" at bounding box center [124, 269] width 12 height 4
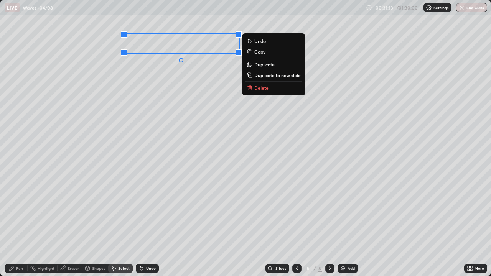
click at [265, 66] on p "Duplicate" at bounding box center [264, 64] width 20 height 6
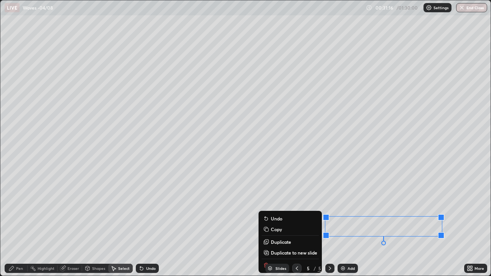
click at [51, 213] on div "0 ° Undo Copy Duplicate Duplicate to new slide Delete" at bounding box center [245, 137] width 490 height 275
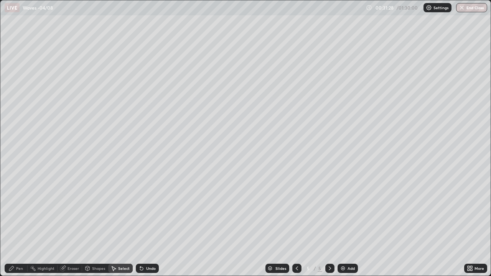
click at [297, 224] on icon at bounding box center [297, 268] width 6 height 6
click at [296, 224] on icon at bounding box center [297, 269] width 2 height 4
click at [325, 224] on div at bounding box center [329, 268] width 9 height 15
click at [329, 224] on icon at bounding box center [330, 268] width 6 height 6
click at [328, 224] on icon at bounding box center [330, 268] width 6 height 6
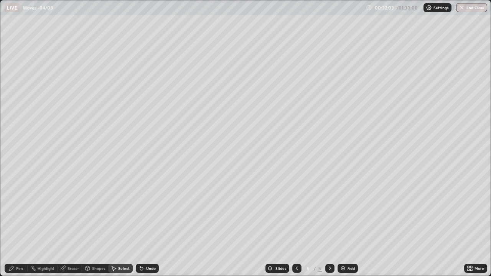
click at [119, 224] on div "Select" at bounding box center [124, 269] width 12 height 4
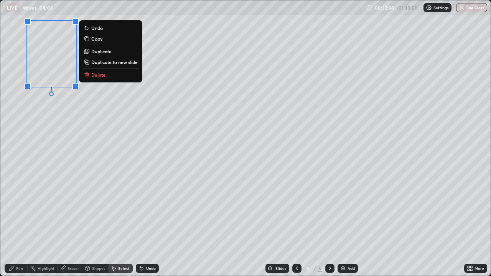
click at [58, 113] on div "0 ° Undo Copy Duplicate Duplicate to new slide Delete" at bounding box center [245, 137] width 490 height 275
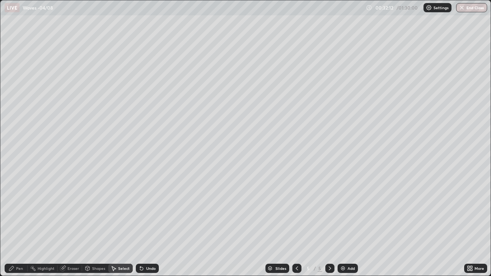
click at [21, 224] on div "Pen" at bounding box center [19, 269] width 7 height 4
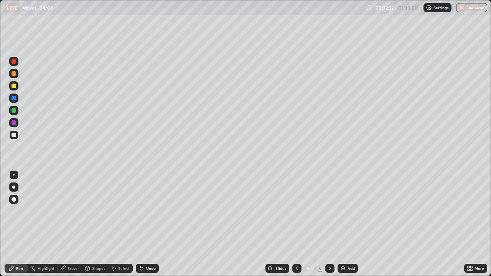
click at [101, 224] on div "Shapes" at bounding box center [98, 269] width 13 height 4
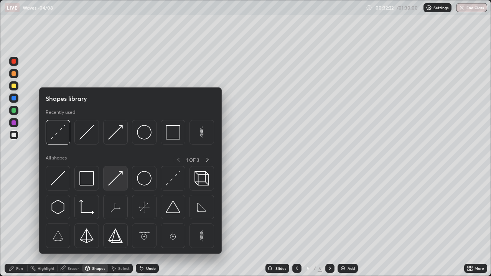
click at [117, 180] on img at bounding box center [115, 178] width 15 height 15
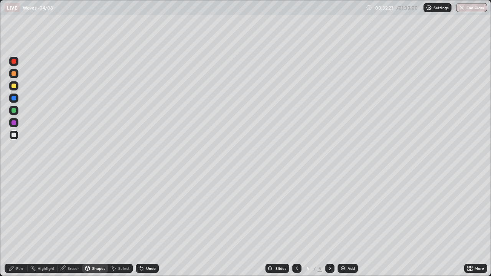
click at [14, 135] on div at bounding box center [14, 135] width 5 height 5
click at [16, 224] on div "Pen" at bounding box center [16, 268] width 23 height 9
click at [93, 224] on div "Shapes" at bounding box center [98, 269] width 13 height 4
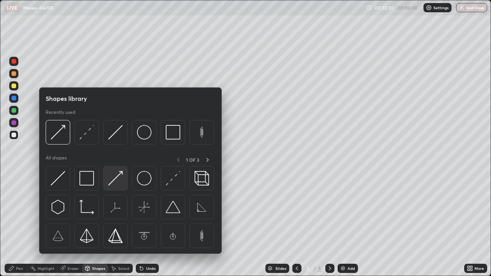
click at [115, 177] on img at bounding box center [115, 178] width 15 height 15
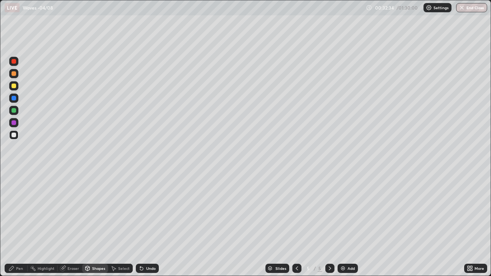
click at [18, 224] on div "Pen" at bounding box center [19, 269] width 7 height 4
click at [348, 224] on div "Add" at bounding box center [351, 269] width 7 height 4
click at [97, 224] on div "Shapes" at bounding box center [98, 269] width 13 height 4
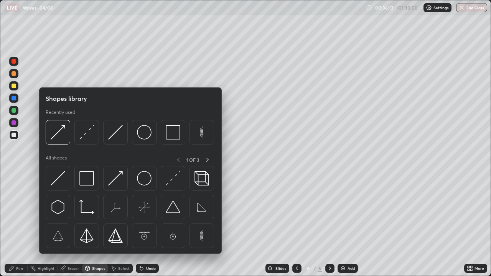
click at [18, 224] on div "Pen" at bounding box center [16, 268] width 23 height 9
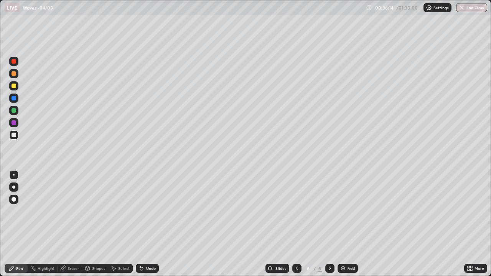
click at [17, 84] on div at bounding box center [13, 85] width 9 height 9
click at [20, 224] on div "Pen" at bounding box center [19, 269] width 7 height 4
click at [71, 224] on div "Eraser" at bounding box center [74, 269] width 12 height 4
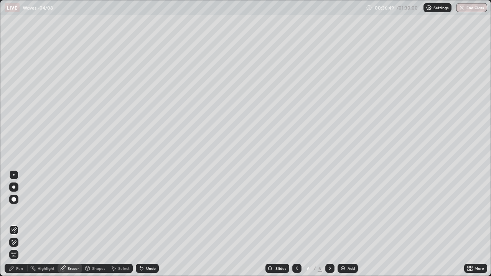
click at [19, 224] on div "Pen" at bounding box center [19, 269] width 7 height 4
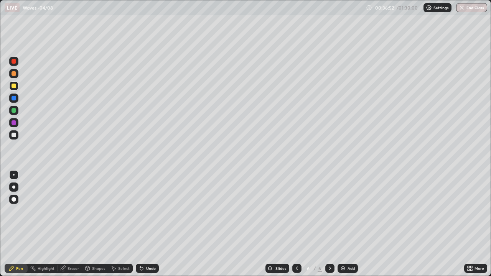
click at [147, 224] on div "Undo" at bounding box center [151, 269] width 10 height 4
click at [90, 224] on div "Shapes" at bounding box center [95, 268] width 26 height 9
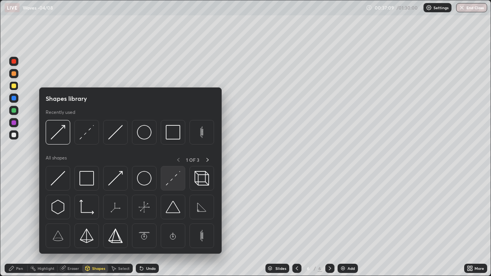
click at [172, 182] on img at bounding box center [173, 178] width 15 height 15
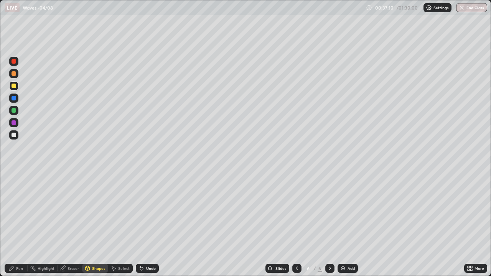
click at [14, 135] on div at bounding box center [14, 135] width 5 height 5
click at [16, 224] on div "Pen" at bounding box center [16, 268] width 23 height 9
click at [74, 224] on div "Eraser" at bounding box center [70, 268] width 25 height 9
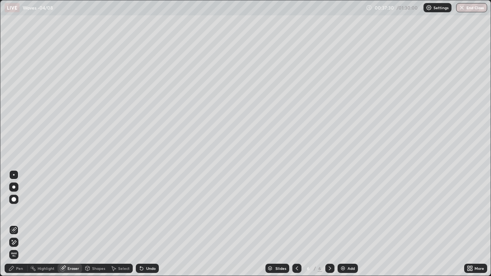
click at [15, 171] on div at bounding box center [13, 174] width 9 height 9
click at [20, 224] on div "Pen" at bounding box center [19, 269] width 7 height 4
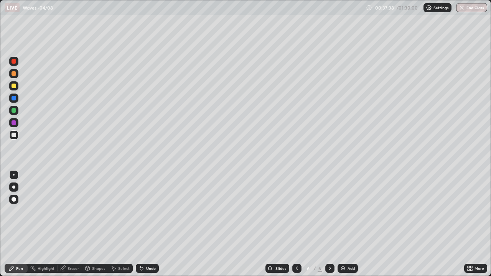
click at [13, 86] on div at bounding box center [14, 86] width 5 height 5
click at [72, 224] on div "Eraser" at bounding box center [74, 269] width 12 height 4
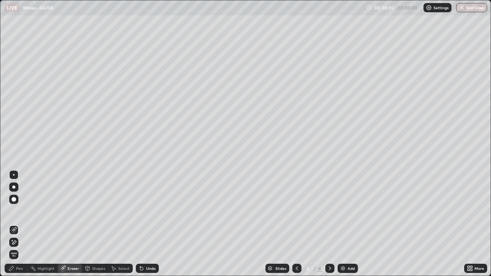
click at [15, 171] on div at bounding box center [13, 174] width 9 height 9
click at [20, 224] on div "Pen" at bounding box center [19, 269] width 7 height 4
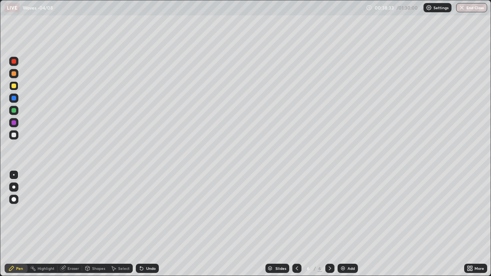
click at [297, 224] on div at bounding box center [296, 268] width 9 height 15
click at [348, 224] on div "Add" at bounding box center [351, 269] width 7 height 4
click at [329, 224] on icon at bounding box center [330, 268] width 6 height 6
click at [12, 224] on icon at bounding box center [11, 268] width 6 height 6
click at [87, 224] on icon at bounding box center [88, 268] width 4 height 5
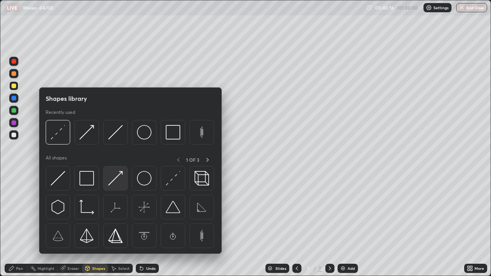
click at [116, 182] on img at bounding box center [115, 178] width 15 height 15
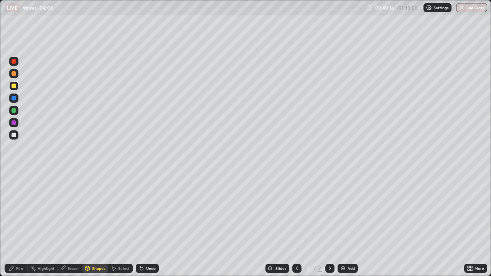
click at [15, 136] on div at bounding box center [14, 135] width 5 height 5
click at [149, 224] on div "Undo" at bounding box center [151, 269] width 10 height 4
click at [343, 224] on img at bounding box center [343, 268] width 6 height 6
click at [14, 224] on icon at bounding box center [11, 268] width 6 height 6
click at [12, 224] on icon at bounding box center [11, 268] width 5 height 5
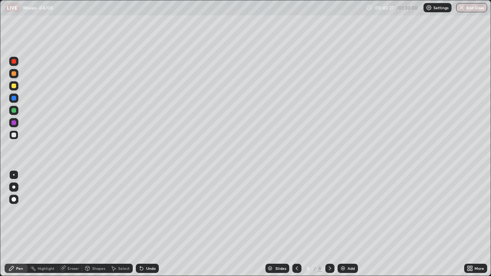
click at [13, 136] on div at bounding box center [14, 135] width 5 height 5
click at [101, 224] on div "Shapes" at bounding box center [95, 268] width 26 height 9
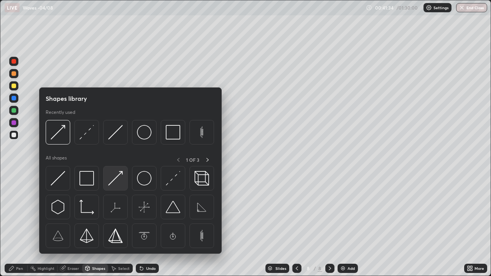
click at [115, 180] on img at bounding box center [115, 178] width 15 height 15
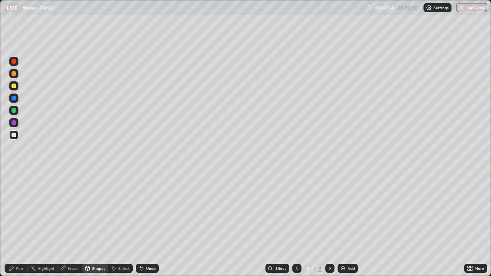
click at [17, 86] on div at bounding box center [13, 85] width 9 height 9
click at [15, 224] on icon at bounding box center [11, 268] width 6 height 6
click at [296, 224] on icon at bounding box center [297, 268] width 6 height 6
click at [329, 224] on icon at bounding box center [330, 268] width 6 height 6
click at [350, 224] on div "Add" at bounding box center [351, 269] width 7 height 4
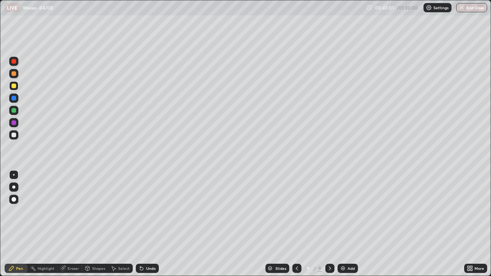
click at [144, 224] on div "Undo" at bounding box center [147, 268] width 23 height 9
click at [296, 224] on icon at bounding box center [297, 268] width 6 height 6
click at [331, 224] on div at bounding box center [329, 268] width 9 height 9
click at [297, 224] on icon at bounding box center [297, 269] width 2 height 4
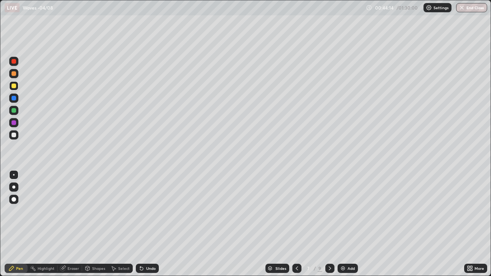
click at [296, 224] on icon at bounding box center [297, 269] width 2 height 4
click at [329, 224] on icon at bounding box center [330, 268] width 6 height 6
click at [330, 224] on icon at bounding box center [330, 268] width 6 height 6
click at [14, 110] on div at bounding box center [14, 110] width 5 height 5
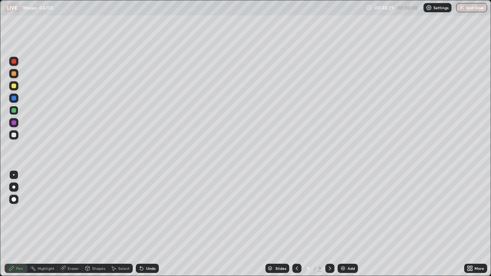
click at [146, 224] on div "Undo" at bounding box center [151, 269] width 10 height 4
click at [150, 224] on div "Undo" at bounding box center [151, 269] width 10 height 4
click at [345, 224] on div "Add" at bounding box center [348, 268] width 20 height 9
click at [296, 224] on icon at bounding box center [296, 268] width 6 height 6
click at [329, 224] on div at bounding box center [329, 268] width 9 height 9
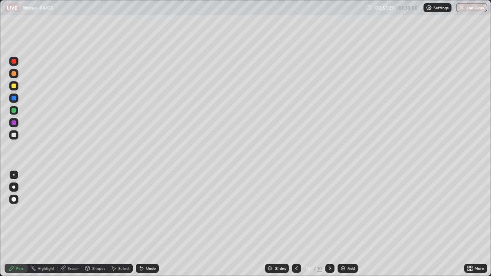
click at [295, 224] on icon at bounding box center [296, 268] width 6 height 6
click at [329, 224] on icon at bounding box center [330, 268] width 6 height 6
click at [348, 224] on div "Add" at bounding box center [351, 269] width 7 height 4
click at [15, 86] on div at bounding box center [14, 86] width 5 height 5
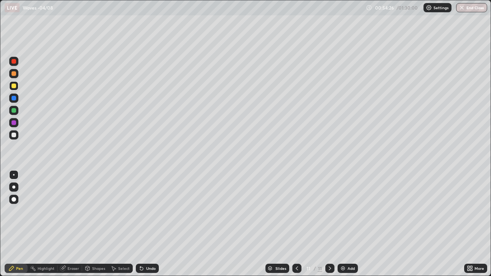
click at [15, 112] on div at bounding box center [14, 110] width 5 height 5
click at [296, 224] on icon at bounding box center [297, 268] width 6 height 6
click at [328, 224] on icon at bounding box center [330, 268] width 6 height 6
click at [344, 224] on div "Add" at bounding box center [348, 268] width 20 height 9
click at [14, 86] on div at bounding box center [14, 86] width 5 height 5
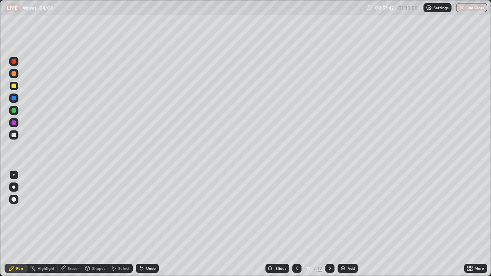
click at [144, 224] on div "Undo" at bounding box center [147, 268] width 23 height 9
click at [296, 224] on icon at bounding box center [297, 268] width 6 height 6
click at [295, 224] on icon at bounding box center [297, 268] width 6 height 6
click at [296, 224] on icon at bounding box center [297, 268] width 6 height 6
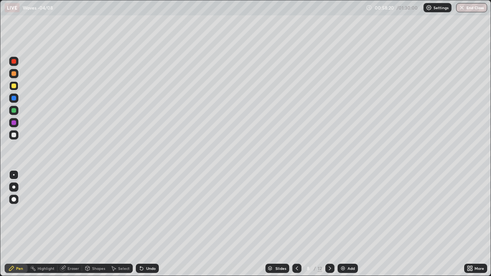
click at [295, 224] on div at bounding box center [296, 268] width 9 height 9
click at [330, 224] on icon at bounding box center [330, 268] width 6 height 6
click at [329, 224] on icon at bounding box center [330, 269] width 2 height 4
click at [329, 224] on icon at bounding box center [330, 268] width 6 height 6
click at [328, 224] on div at bounding box center [329, 268] width 9 height 9
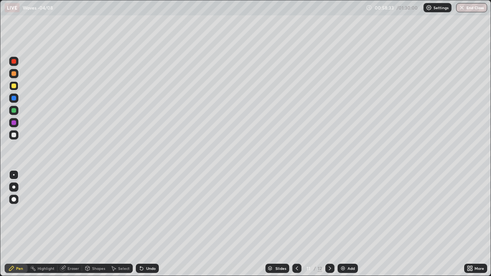
click at [330, 224] on icon at bounding box center [330, 268] width 6 height 6
click at [329, 224] on icon at bounding box center [330, 268] width 6 height 6
click at [330, 224] on icon at bounding box center [330, 268] width 6 height 6
click at [344, 224] on div "Add" at bounding box center [348, 268] width 20 height 9
click at [15, 87] on div at bounding box center [14, 86] width 5 height 5
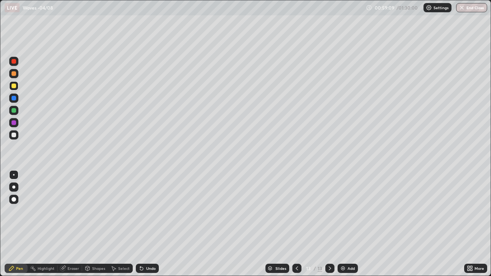
click at [296, 224] on icon at bounding box center [297, 269] width 2 height 4
click at [296, 224] on icon at bounding box center [297, 268] width 6 height 6
click at [329, 224] on icon at bounding box center [330, 268] width 6 height 6
click at [328, 224] on icon at bounding box center [330, 268] width 6 height 6
click at [329, 224] on icon at bounding box center [330, 269] width 2 height 4
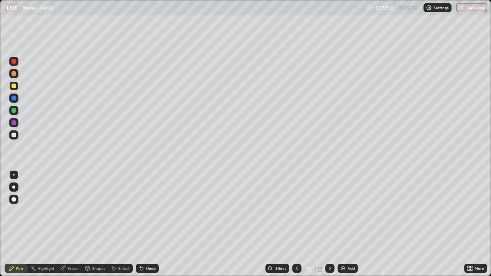
click at [295, 224] on icon at bounding box center [297, 268] width 6 height 6
click at [297, 224] on icon at bounding box center [297, 268] width 6 height 6
click at [329, 224] on icon at bounding box center [330, 268] width 6 height 6
click at [75, 224] on div "Eraser" at bounding box center [70, 268] width 25 height 9
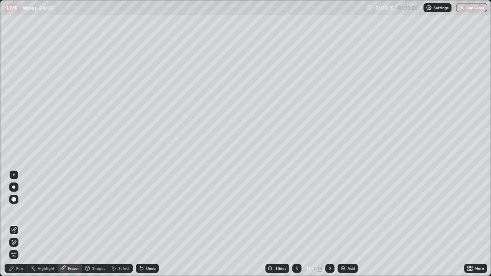
click at [17, 196] on div at bounding box center [13, 199] width 9 height 9
click at [15, 224] on div "Pen" at bounding box center [16, 268] width 23 height 9
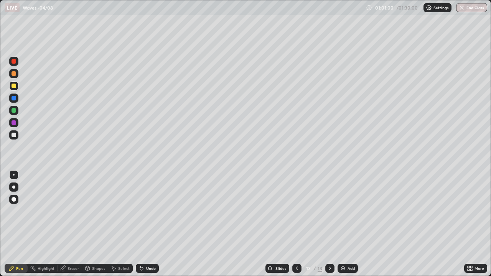
click at [295, 224] on icon at bounding box center [297, 268] width 6 height 6
click at [295, 224] on div at bounding box center [296, 268] width 9 height 9
click at [297, 224] on icon at bounding box center [297, 268] width 6 height 6
click at [329, 224] on icon at bounding box center [330, 268] width 6 height 6
click at [328, 224] on icon at bounding box center [330, 268] width 6 height 6
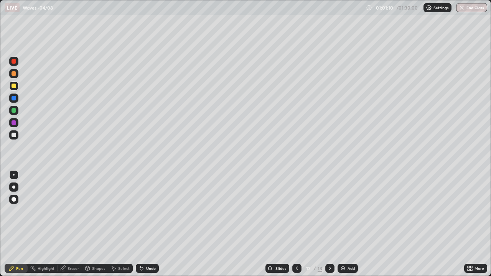
click at [328, 224] on icon at bounding box center [330, 268] width 6 height 6
click at [346, 224] on div "Add" at bounding box center [348, 268] width 20 height 9
click at [345, 224] on div "Add" at bounding box center [348, 268] width 20 height 9
click at [94, 224] on div "Shapes" at bounding box center [95, 268] width 26 height 9
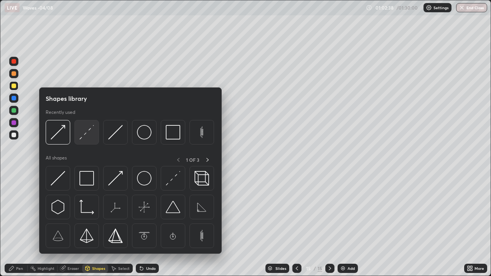
click at [85, 134] on img at bounding box center [86, 132] width 15 height 15
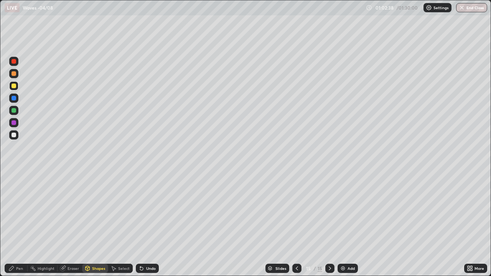
click at [14, 135] on div at bounding box center [14, 135] width 5 height 5
click at [18, 224] on div "Pen" at bounding box center [19, 269] width 7 height 4
click at [14, 86] on div at bounding box center [14, 86] width 5 height 5
click at [95, 224] on div "Shapes" at bounding box center [95, 268] width 26 height 9
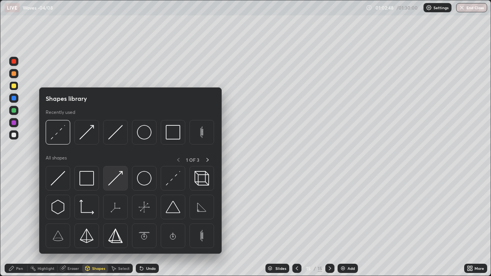
click at [112, 178] on img at bounding box center [115, 178] width 15 height 15
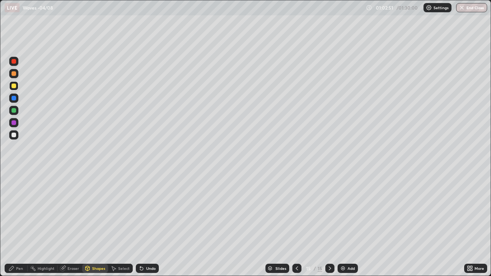
click at [20, 224] on div "Pen" at bounding box center [19, 269] width 7 height 4
click at [13, 224] on icon at bounding box center [11, 268] width 5 height 5
click at [13, 109] on div at bounding box center [14, 110] width 5 height 5
click at [13, 86] on div at bounding box center [14, 86] width 5 height 5
click at [15, 109] on div at bounding box center [14, 110] width 5 height 5
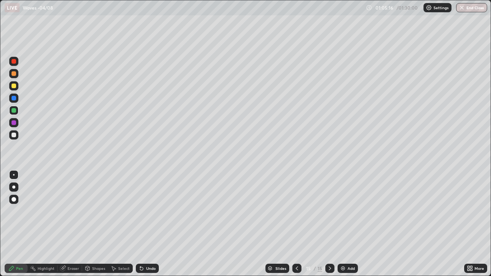
click at [14, 101] on div at bounding box center [13, 98] width 9 height 9
click at [295, 224] on icon at bounding box center [297, 268] width 6 height 6
click at [296, 224] on icon at bounding box center [297, 268] width 6 height 6
click at [294, 224] on icon at bounding box center [297, 268] width 6 height 6
click at [296, 224] on icon at bounding box center [297, 268] width 6 height 6
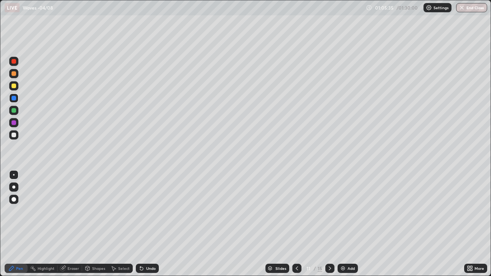
click at [300, 224] on div at bounding box center [296, 268] width 9 height 9
click at [329, 224] on icon at bounding box center [330, 269] width 2 height 4
click at [329, 224] on icon at bounding box center [330, 268] width 6 height 6
click at [330, 224] on div at bounding box center [329, 268] width 9 height 9
click at [328, 224] on icon at bounding box center [330, 268] width 6 height 6
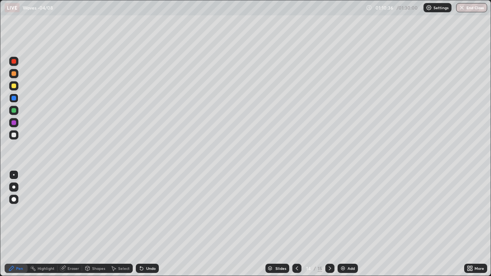
click at [330, 224] on icon at bounding box center [330, 268] width 6 height 6
click at [14, 123] on div at bounding box center [14, 122] width 5 height 5
click at [101, 224] on div "Shapes" at bounding box center [98, 269] width 13 height 4
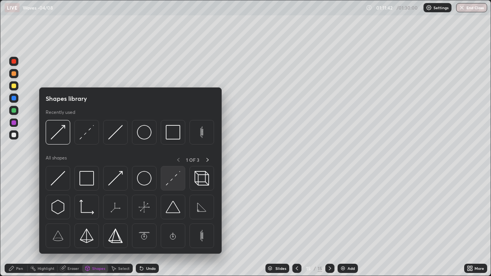
click at [172, 175] on img at bounding box center [173, 178] width 15 height 15
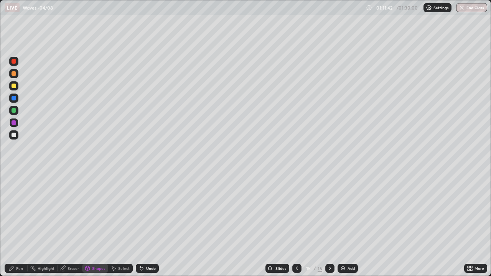
click at [14, 135] on div at bounding box center [14, 135] width 5 height 5
click at [21, 224] on div "Pen" at bounding box center [16, 268] width 23 height 9
click at [13, 85] on div at bounding box center [14, 86] width 5 height 5
click at [348, 224] on div "Add" at bounding box center [348, 268] width 20 height 9
click at [100, 224] on div "Shapes" at bounding box center [95, 268] width 26 height 9
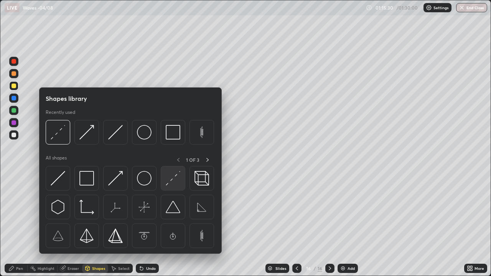
click at [177, 178] on img at bounding box center [173, 178] width 15 height 15
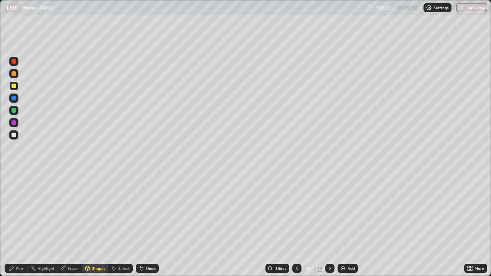
click at [18, 132] on div at bounding box center [13, 134] width 9 height 9
click at [13, 224] on div "Pen" at bounding box center [16, 268] width 23 height 9
click at [14, 84] on div at bounding box center [14, 86] width 5 height 5
click at [100, 224] on div "Shapes" at bounding box center [95, 268] width 26 height 9
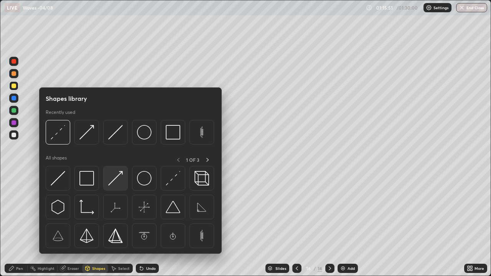
click at [121, 180] on img at bounding box center [115, 178] width 15 height 15
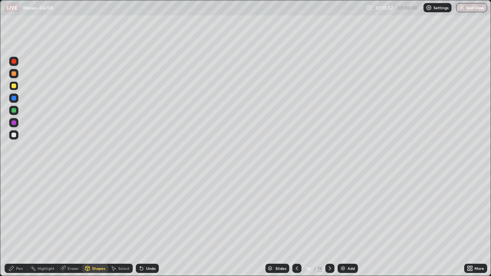
click at [14, 110] on div at bounding box center [14, 110] width 5 height 5
click at [17, 224] on div "Pen" at bounding box center [19, 269] width 7 height 4
click at [17, 87] on div at bounding box center [13, 85] width 9 height 9
click at [14, 73] on div at bounding box center [14, 73] width 5 height 5
click at [97, 224] on div "Shapes" at bounding box center [98, 269] width 13 height 4
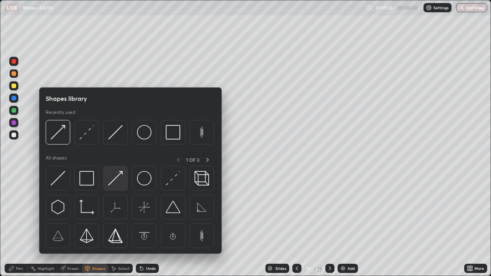
click at [119, 176] on img at bounding box center [115, 178] width 15 height 15
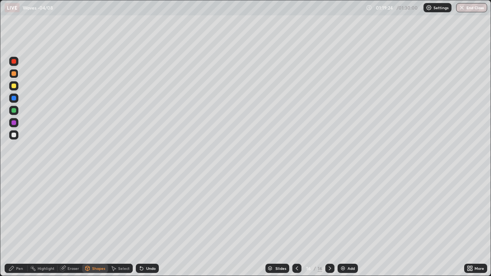
click at [13, 109] on div at bounding box center [14, 110] width 5 height 5
click at [20, 224] on div "Pen" at bounding box center [19, 269] width 7 height 4
click at [98, 224] on div "Shapes" at bounding box center [98, 269] width 13 height 4
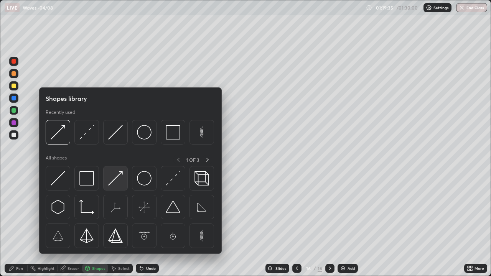
click at [116, 179] on img at bounding box center [115, 178] width 15 height 15
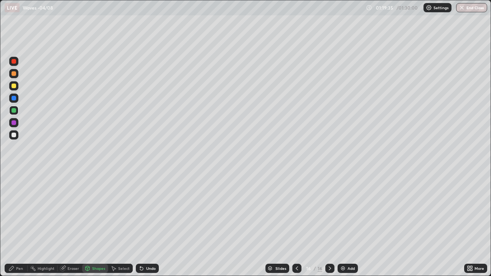
click at [15, 134] on div at bounding box center [14, 135] width 5 height 5
click at [15, 224] on div "Pen" at bounding box center [16, 268] width 23 height 9
click at [95, 224] on div "Shapes" at bounding box center [98, 269] width 13 height 4
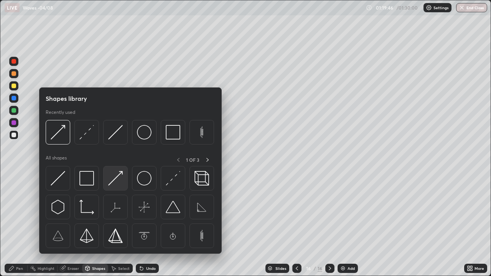
click at [119, 178] on img at bounding box center [115, 178] width 15 height 15
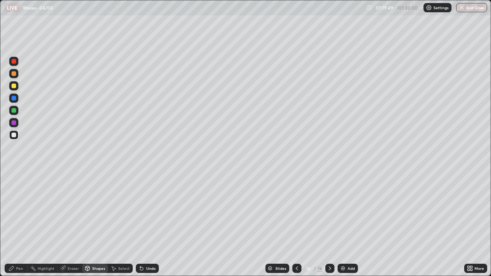
click at [13, 224] on icon at bounding box center [11, 268] width 5 height 5
click at [68, 224] on div "Eraser" at bounding box center [74, 269] width 12 height 4
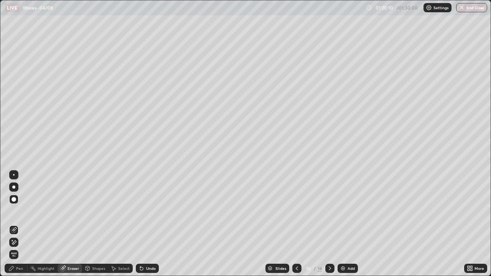
click at [14, 199] on div at bounding box center [14, 199] width 5 height 5
click at [13, 224] on icon at bounding box center [11, 268] width 5 height 5
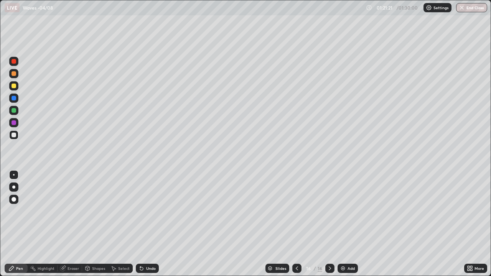
click at [350, 224] on div "Add" at bounding box center [351, 269] width 7 height 4
click at [101, 224] on div "Shapes" at bounding box center [95, 268] width 26 height 9
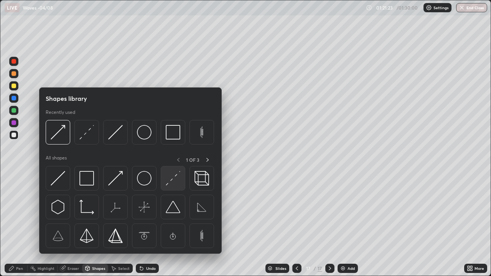
click at [181, 177] on div at bounding box center [173, 178] width 25 height 25
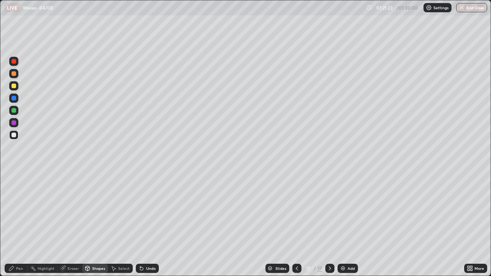
click at [16, 132] on div at bounding box center [13, 134] width 9 height 9
click at [22, 224] on div "Pen" at bounding box center [16, 268] width 23 height 9
click at [14, 85] on div at bounding box center [14, 86] width 5 height 5
click at [96, 224] on div "Shapes" at bounding box center [98, 269] width 13 height 4
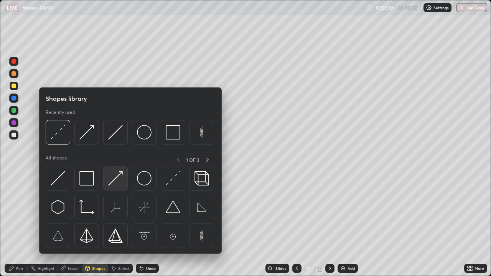
click at [117, 175] on img at bounding box center [115, 178] width 15 height 15
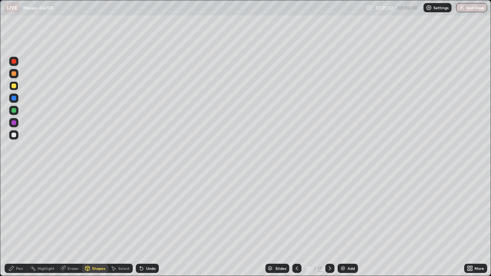
click at [16, 135] on div at bounding box center [13, 134] width 9 height 9
click at [20, 224] on div "Pen" at bounding box center [16, 268] width 23 height 9
click at [16, 86] on div at bounding box center [13, 85] width 9 height 9
click at [96, 224] on div "Shapes" at bounding box center [95, 268] width 26 height 9
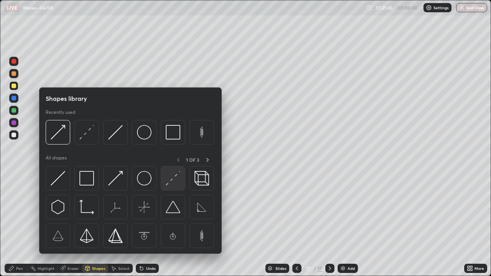
click at [177, 184] on img at bounding box center [173, 178] width 15 height 15
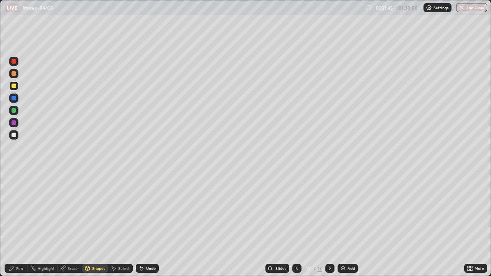
click at [15, 133] on div at bounding box center [14, 135] width 5 height 5
click at [21, 224] on div "Pen" at bounding box center [16, 268] width 23 height 15
click at [17, 87] on div at bounding box center [13, 85] width 9 height 9
click at [18, 111] on div at bounding box center [13, 110] width 9 height 9
click at [101, 224] on div "Shapes" at bounding box center [95, 268] width 26 height 9
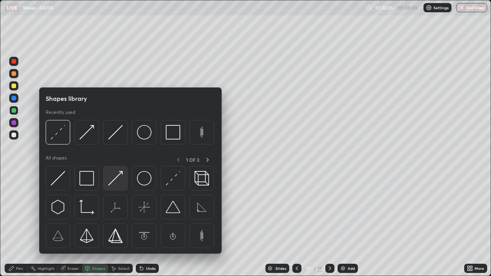
click at [118, 176] on img at bounding box center [115, 178] width 15 height 15
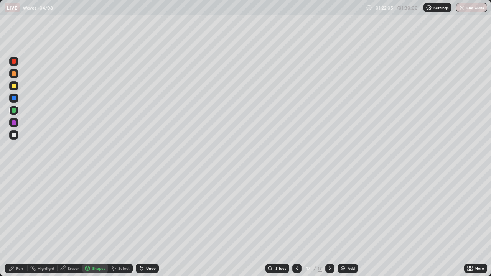
click at [19, 137] on div at bounding box center [14, 135] width 12 height 12
click at [21, 224] on div "Pen" at bounding box center [16, 268] width 23 height 9
click at [16, 85] on div at bounding box center [13, 85] width 9 height 9
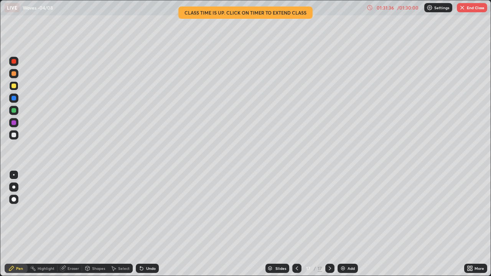
click at [474, 7] on button "End Class" at bounding box center [472, 7] width 30 height 9
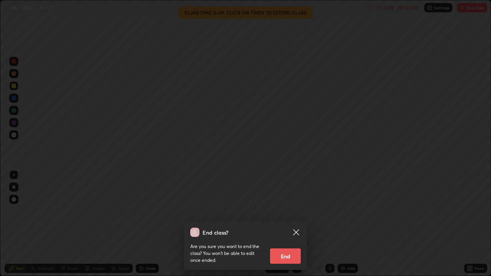
click at [287, 224] on button "End" at bounding box center [285, 256] width 31 height 15
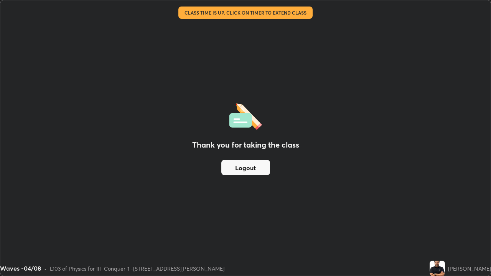
click at [245, 168] on button "Logout" at bounding box center [245, 167] width 49 height 15
